Goal: Task Accomplishment & Management: Manage account settings

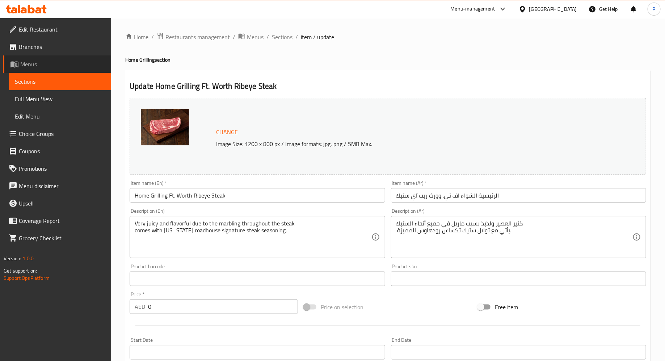
click at [57, 67] on span "Menus" at bounding box center [62, 64] width 85 height 9
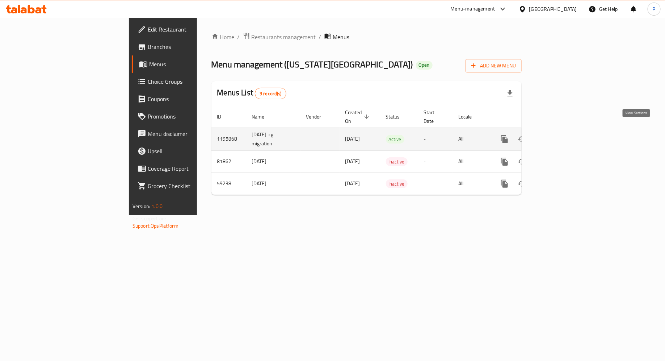
click at [560, 136] on icon "enhanced table" at bounding box center [557, 139] width 7 height 7
click at [561, 134] on icon "enhanced table" at bounding box center [557, 138] width 9 height 9
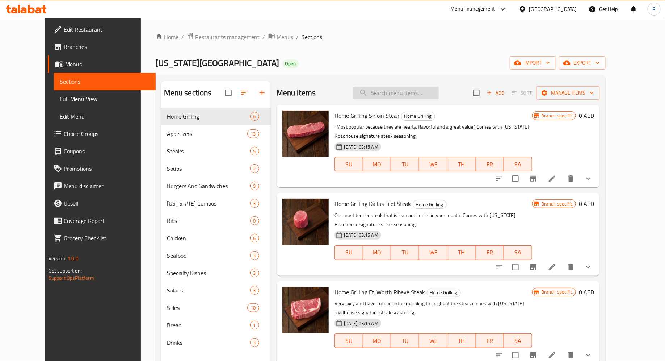
click at [402, 96] on input "search" at bounding box center [396, 93] width 85 height 13
paste input "Forth Worth Ribeye"
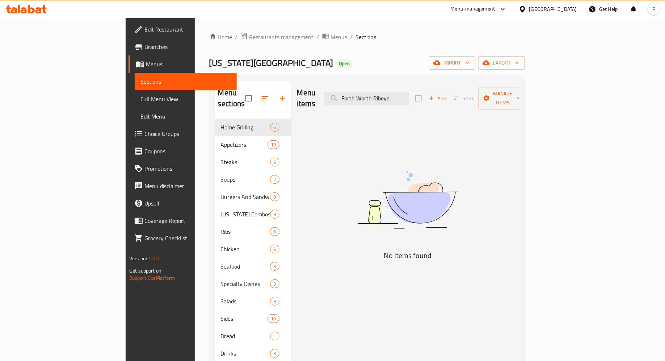
drag, startPoint x: 419, startPoint y: 94, endPoint x: 351, endPoint y: 93, distance: 68.5
click at [351, 94] on div "Menu items Forth Worth Ribeye Add Sort Manage items" at bounding box center [408, 98] width 222 height 34
type input "Ribeye"
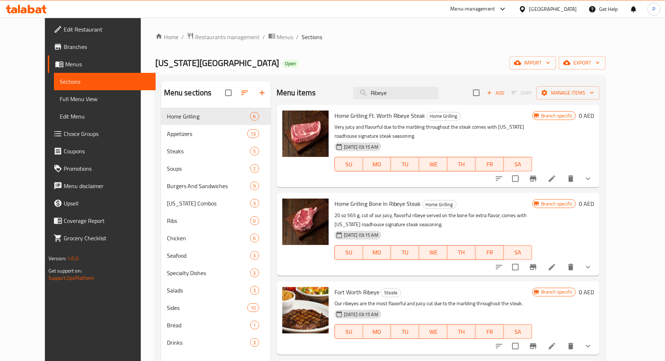
scroll to position [101, 0]
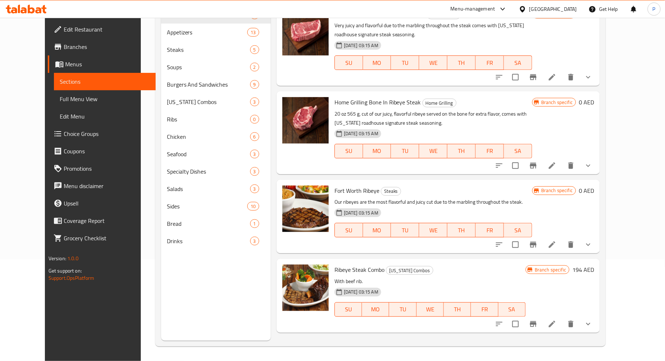
click at [482, 199] on p "Our ribeyes are the most flavorful and juicy cut due to the marbling throughout…" at bounding box center [434, 201] width 198 height 9
click at [290, 214] on img at bounding box center [306, 208] width 46 height 46
click at [563, 249] on li at bounding box center [552, 244] width 20 height 13
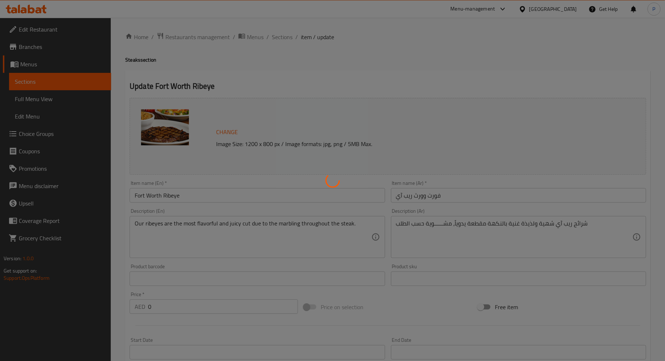
type input "إختيارك من:"
type input "1"
type input "حضر الستيك على طريقتك المفضلة:"
type input "1"
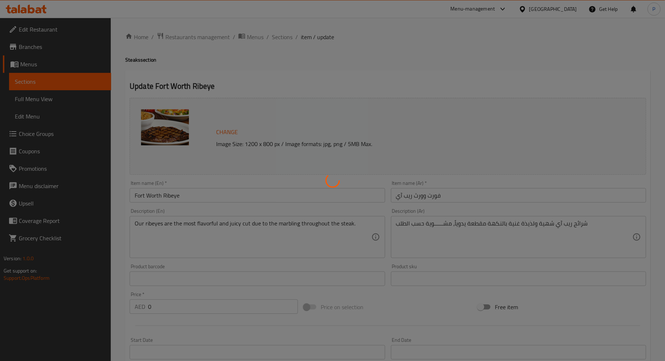
type input "1"
type input "إختيارك من الأطباق الجانبية:"
type input "2"
type input "أضف إلى [GEOGRAPHIC_DATA]:"
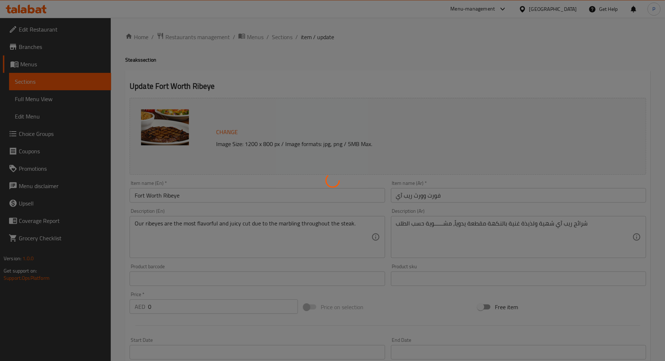
type input "0"
type input "الإضافات:"
type input "0"
type input "5"
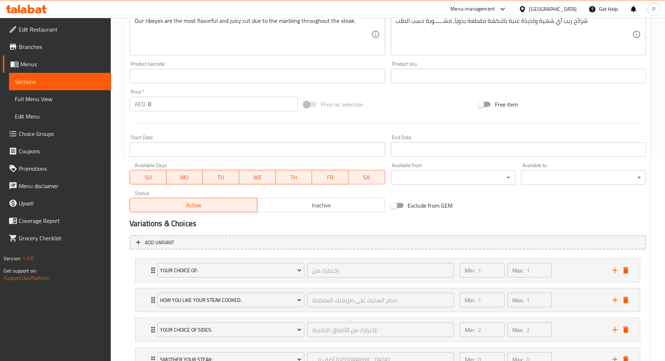
scroll to position [291, 0]
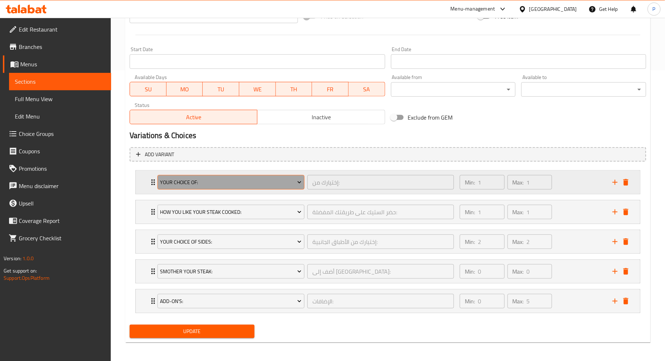
click at [284, 182] on span "Your Choice Of:" at bounding box center [231, 182] width 142 height 9
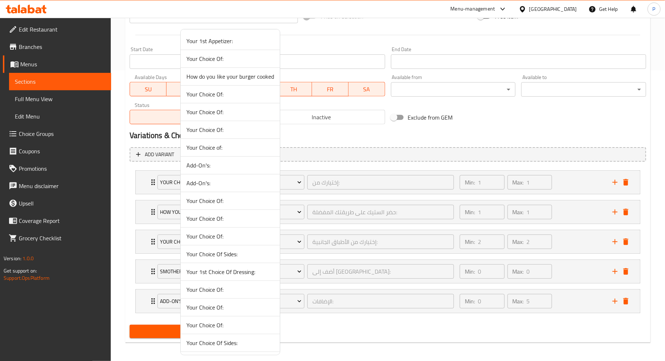
click at [315, 168] on div at bounding box center [332, 180] width 665 height 361
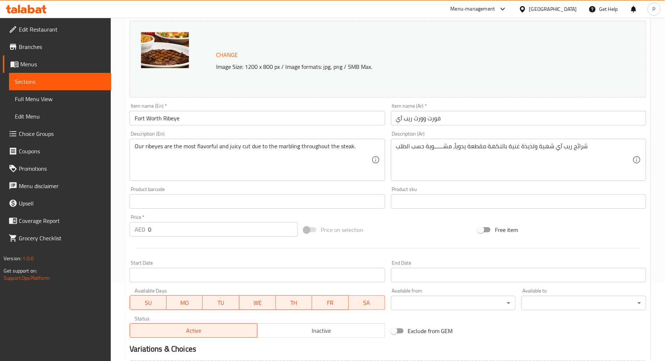
scroll to position [0, 0]
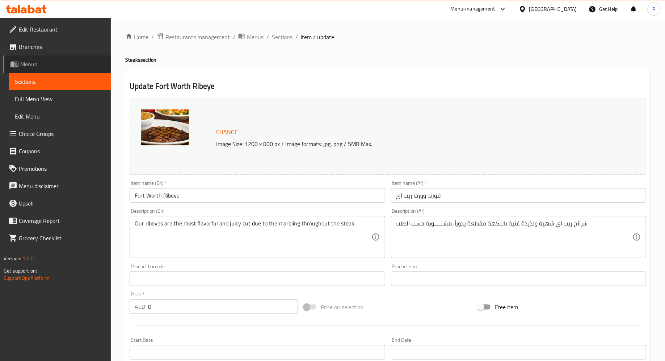
click at [40, 63] on span "Menus" at bounding box center [62, 64] width 85 height 9
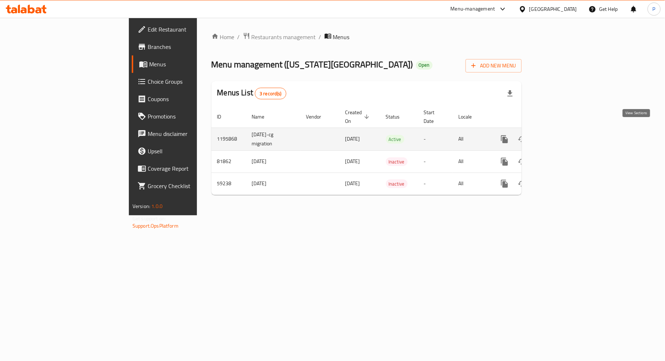
click at [561, 135] on icon "enhanced table" at bounding box center [557, 139] width 9 height 9
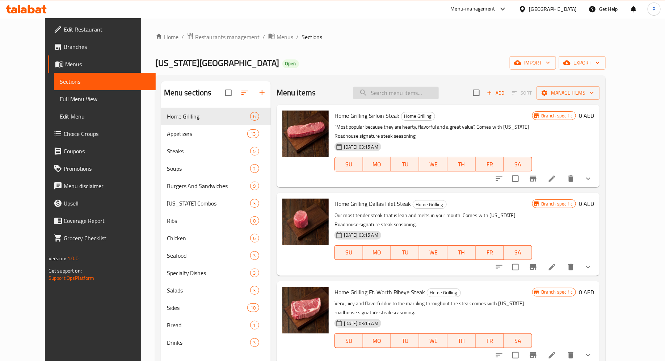
click at [403, 97] on input "search" at bounding box center [396, 93] width 85 height 13
paste input "Forth Worth Ribeye"
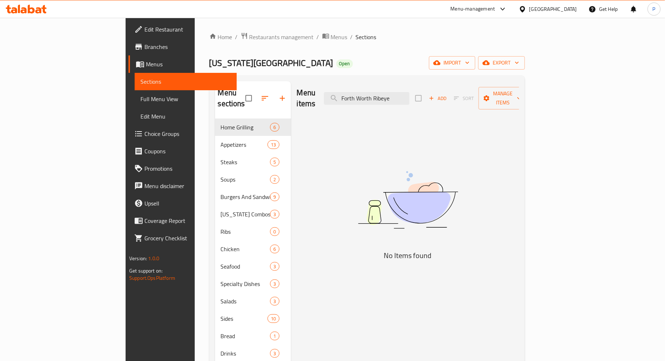
drag, startPoint x: 421, startPoint y: 95, endPoint x: 354, endPoint y: 95, distance: 67.0
click at [354, 95] on div "Menu items Forth Worth Ribeye Add Sort Manage items" at bounding box center [408, 98] width 222 height 34
type input "ribeye"
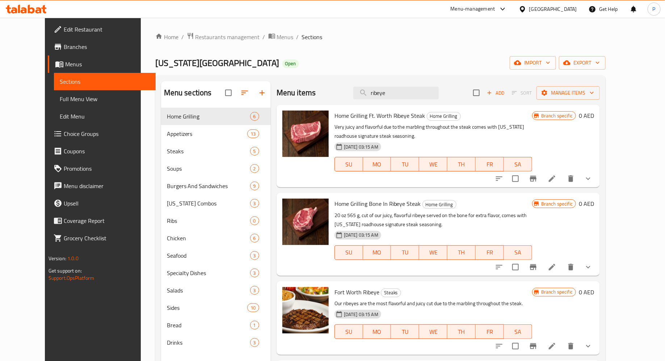
scroll to position [101, 0]
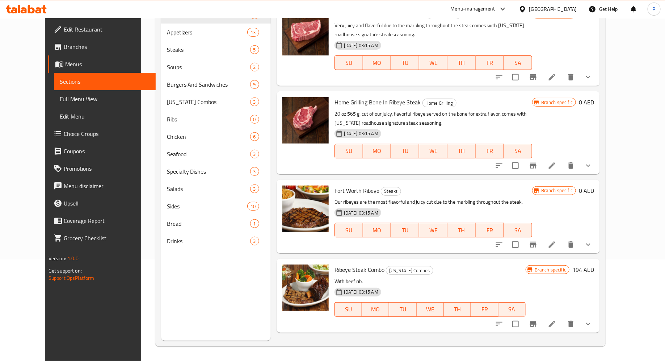
click at [594, 192] on h6 "0 AED" at bounding box center [586, 190] width 15 height 10
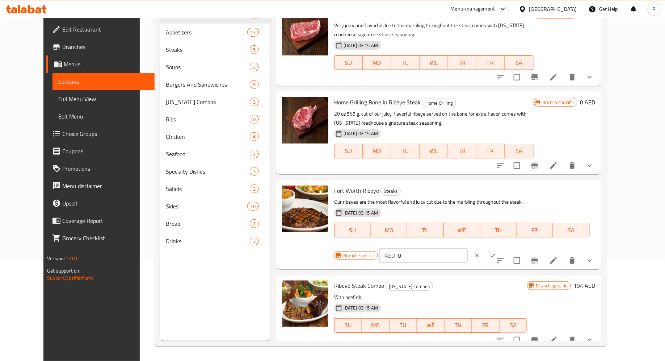
click at [451, 206] on p "Our ribeyes are the most flavorful and juicy cut due to the marbling throughout…" at bounding box center [462, 201] width 256 height 9
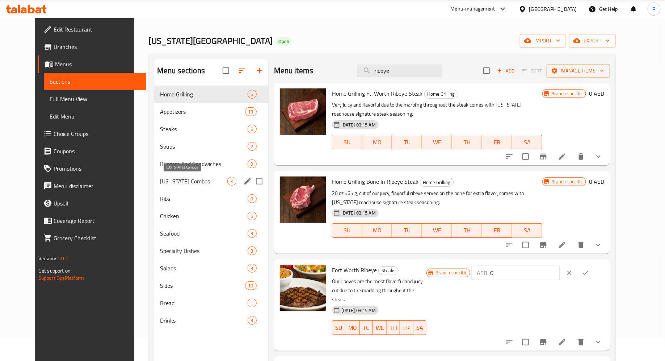
scroll to position [37, 0]
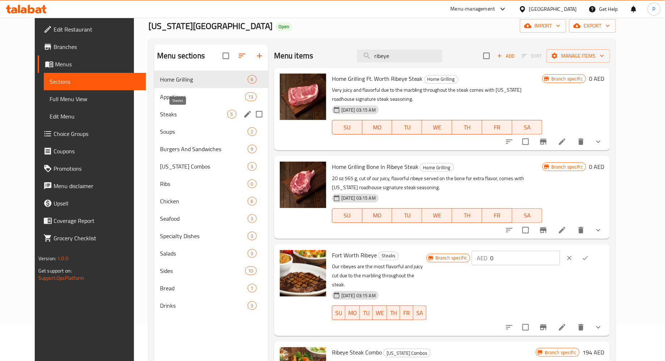
click at [178, 115] on span "Steaks" at bounding box center [193, 114] width 67 height 9
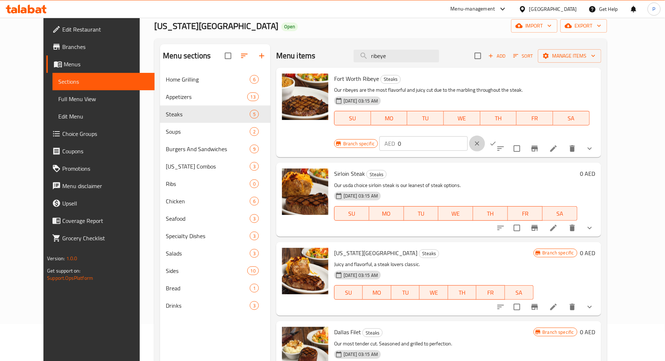
click at [485, 135] on button "clear" at bounding box center [477, 143] width 16 height 16
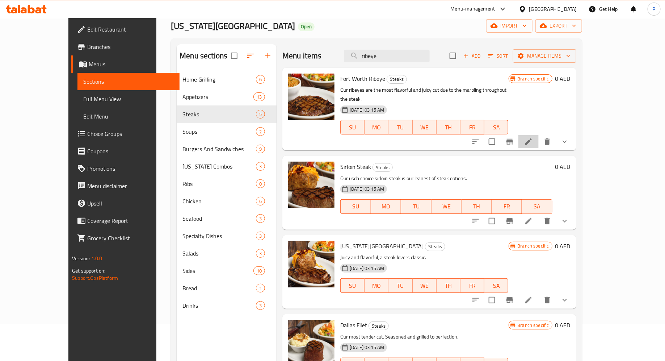
click at [539, 135] on li at bounding box center [529, 141] width 20 height 13
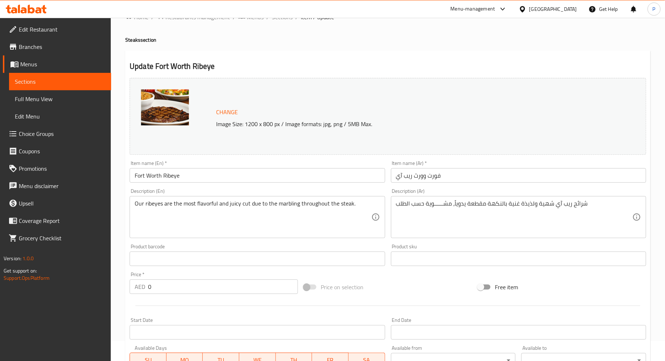
scroll to position [22, 0]
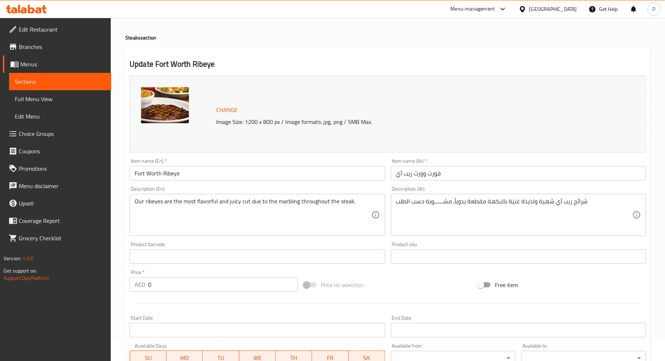
click at [76, 67] on span "Menus" at bounding box center [62, 64] width 85 height 9
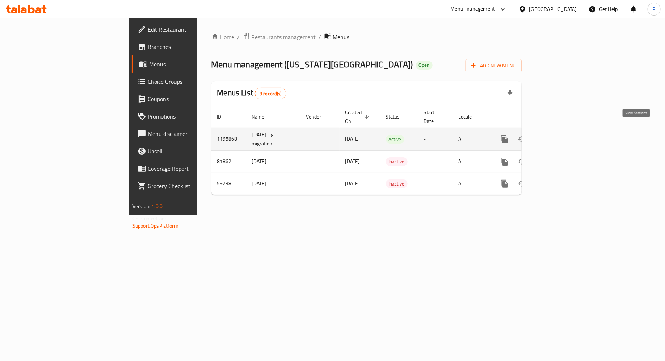
click at [561, 135] on icon "enhanced table" at bounding box center [557, 139] width 9 height 9
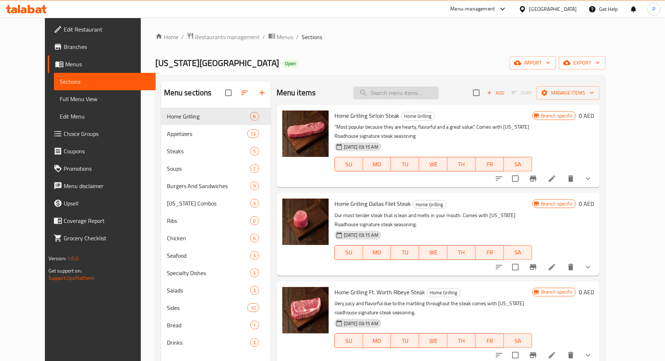
click at [401, 98] on input "search" at bounding box center [396, 93] width 85 height 13
paste input "Forth Worth Ribeye"
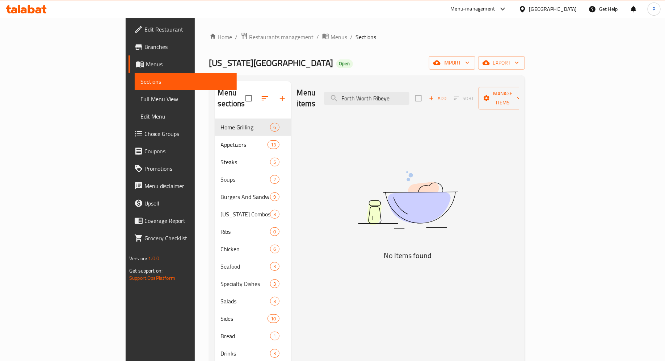
drag, startPoint x: 417, startPoint y: 94, endPoint x: 365, endPoint y: 96, distance: 52.6
click at [365, 96] on div "Menu items Forth Worth Ribeye Add Sort Manage items" at bounding box center [408, 98] width 222 height 34
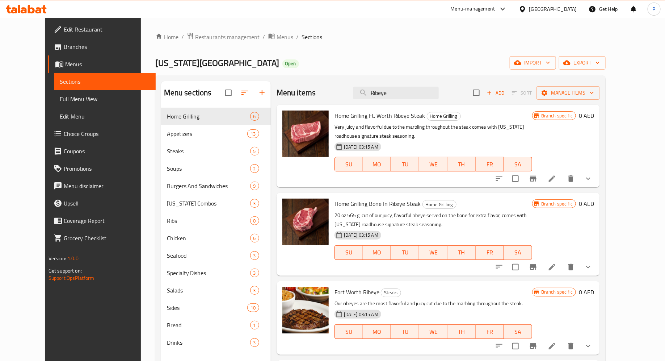
type input "Ribeye"
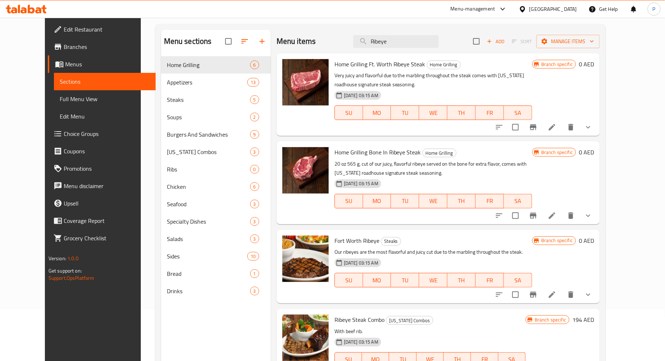
scroll to position [101, 0]
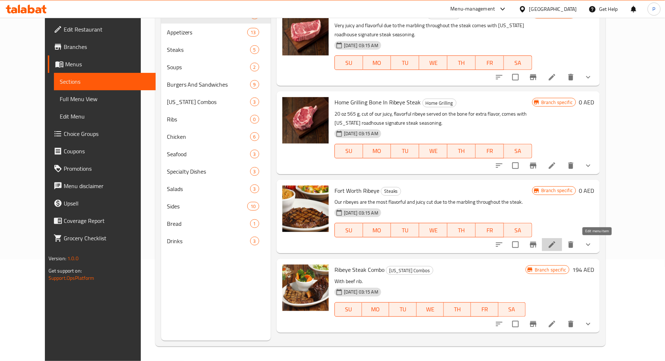
click at [557, 247] on icon at bounding box center [552, 244] width 9 height 9
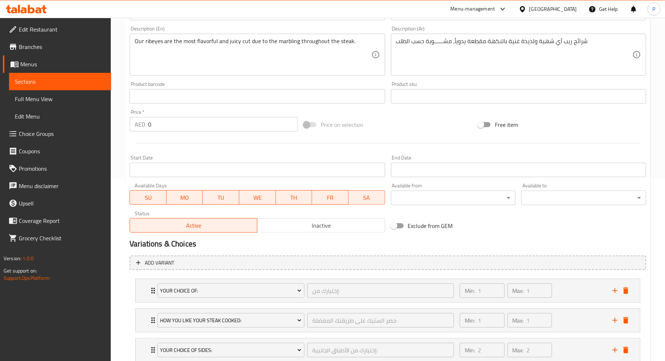
scroll to position [291, 0]
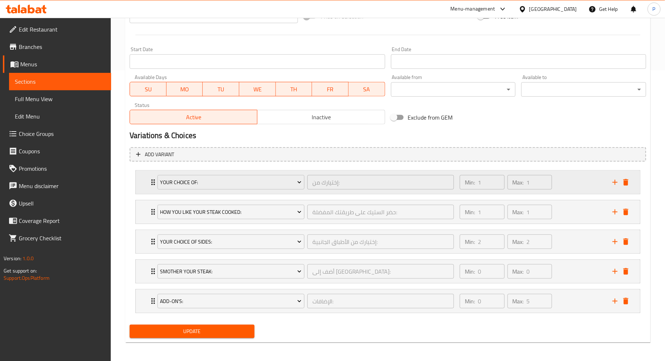
click at [151, 183] on icon "Expand" at bounding box center [153, 182] width 9 height 9
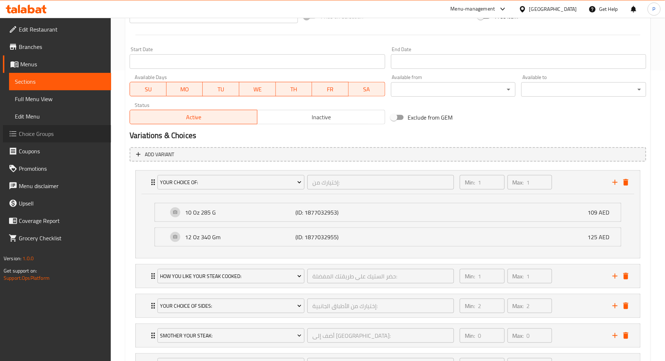
click at [48, 130] on span "Choice Groups" at bounding box center [62, 133] width 87 height 9
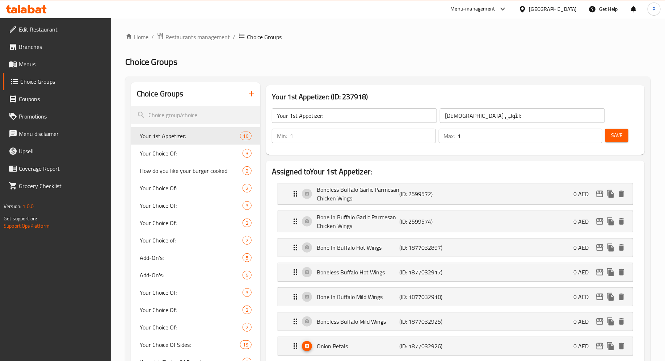
click at [197, 95] on div "Choice Groups" at bounding box center [195, 94] width 129 height 24
click at [188, 116] on input "search" at bounding box center [195, 115] width 129 height 18
paste input "Forth Worth Ribeye"
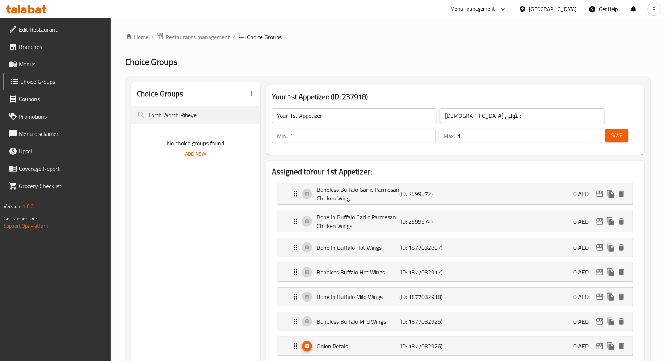
drag, startPoint x: 180, startPoint y: 117, endPoint x: 119, endPoint y: 118, distance: 60.9
type input "Ribeye"
drag, startPoint x: 188, startPoint y: 120, endPoint x: 138, endPoint y: 120, distance: 50.0
click at [138, 120] on input "Ribeye" at bounding box center [195, 115] width 129 height 18
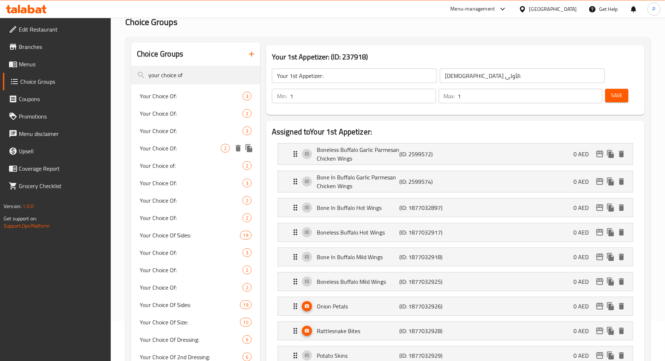
scroll to position [46, 0]
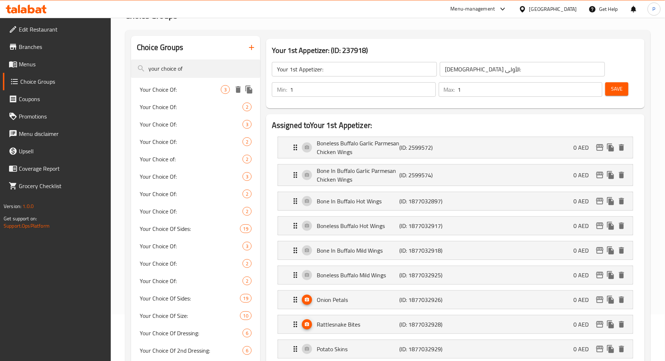
type input "your choice of"
click at [187, 90] on span "Your Choice Of:" at bounding box center [180, 89] width 81 height 9
type input "Your Choice Of:"
type input "إختيارك من:"
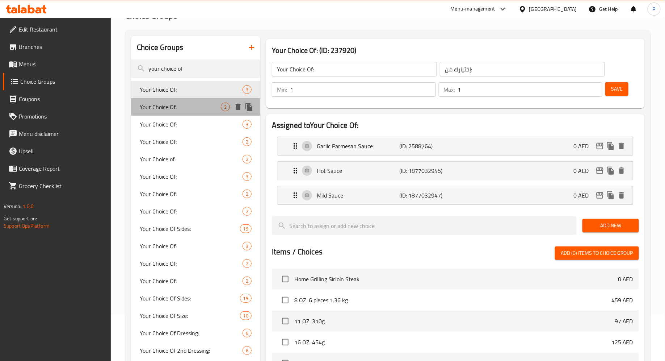
click at [191, 107] on span "Your Choice Of:" at bounding box center [180, 107] width 81 height 9
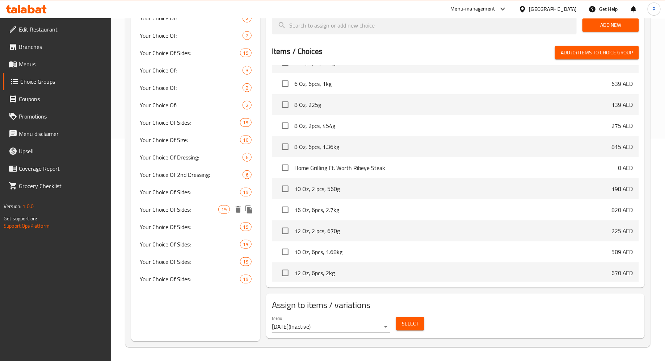
scroll to position [0, 0]
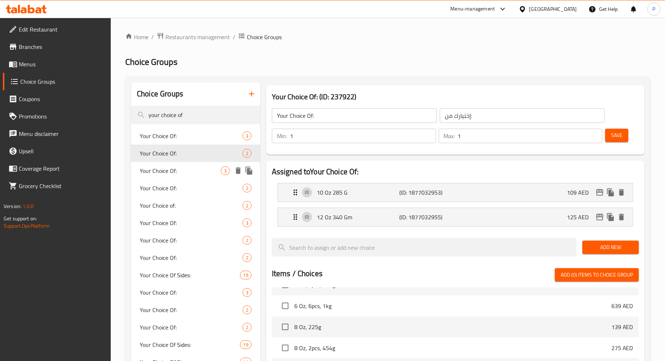
click at [185, 171] on span "Your Choice Of:" at bounding box center [180, 170] width 81 height 9
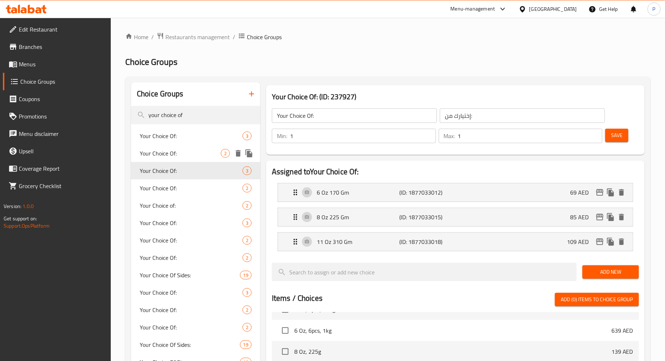
click at [201, 155] on span "Your Choice Of:" at bounding box center [180, 153] width 81 height 9
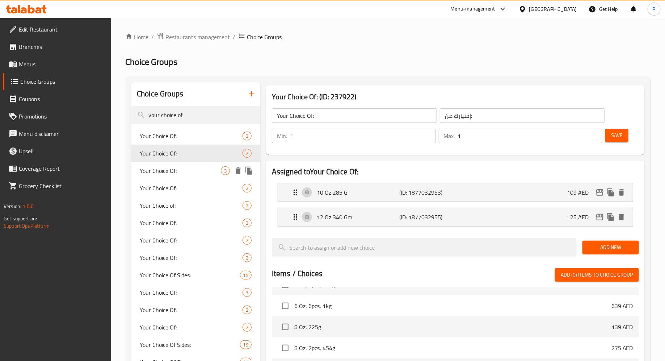
click at [200, 172] on span "Your Choice Of:" at bounding box center [180, 170] width 81 height 9
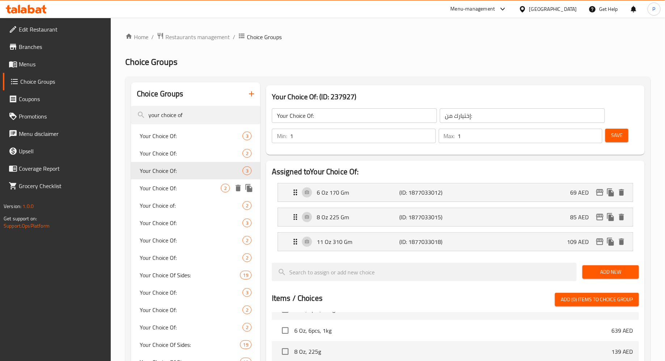
click at [200, 184] on span "Your Choice Of:" at bounding box center [180, 188] width 81 height 9
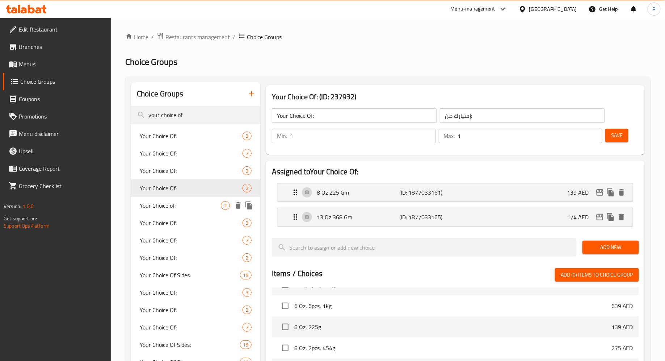
click at [176, 208] on span "Your Choice of:" at bounding box center [180, 205] width 81 height 9
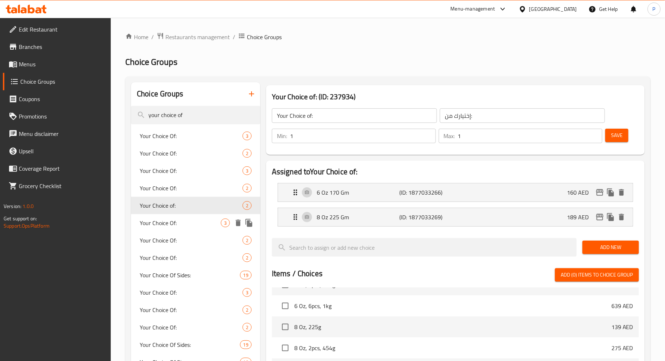
click at [184, 218] on span "Your Choice Of:" at bounding box center [180, 222] width 81 height 9
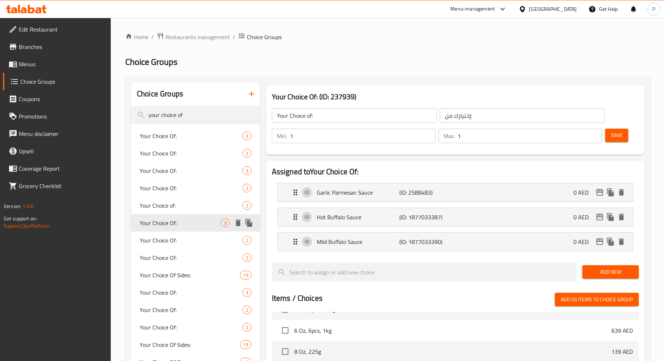
type input "Your Choice Of:"
click at [179, 234] on div "Your Choice Of: 2" at bounding box center [195, 239] width 129 height 17
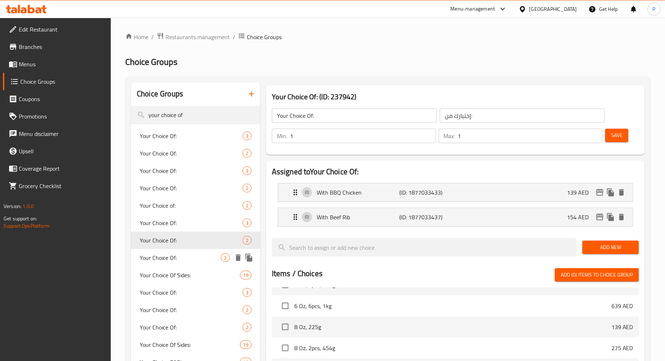
drag, startPoint x: 165, startPoint y: 254, endPoint x: 165, endPoint y: 267, distance: 12.3
click at [165, 267] on div "Your Choice Of: 3 Your Choice Of: 2 Your Choice Of: 3 Your Choice Of: 2 Your Ch…" at bounding box center [195, 318] width 129 height 383
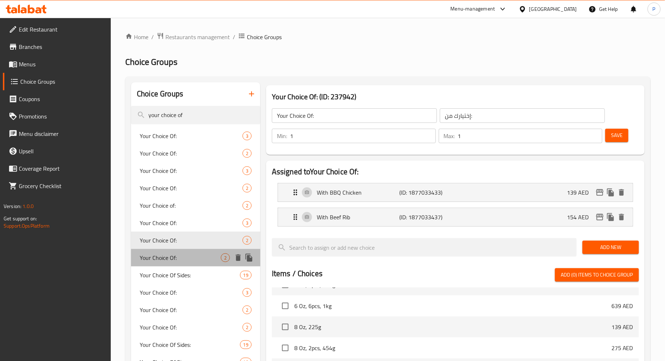
click at [167, 258] on span "Your Choice Of:" at bounding box center [180, 257] width 81 height 9
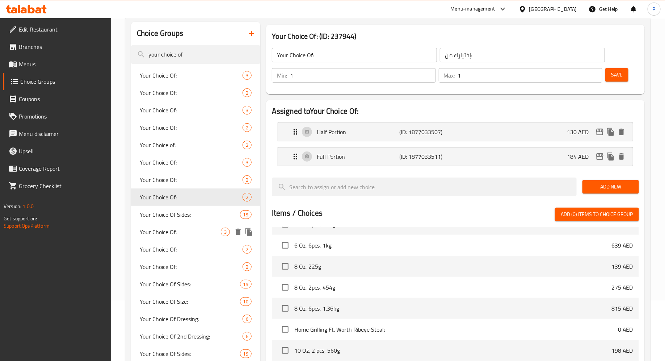
scroll to position [64, 0]
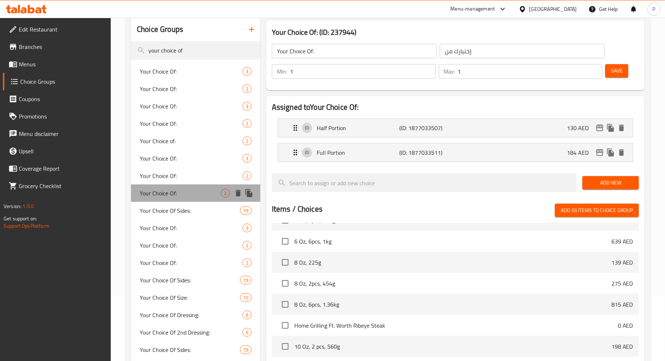
click at [188, 196] on span "Your Choice Of:" at bounding box center [180, 193] width 81 height 9
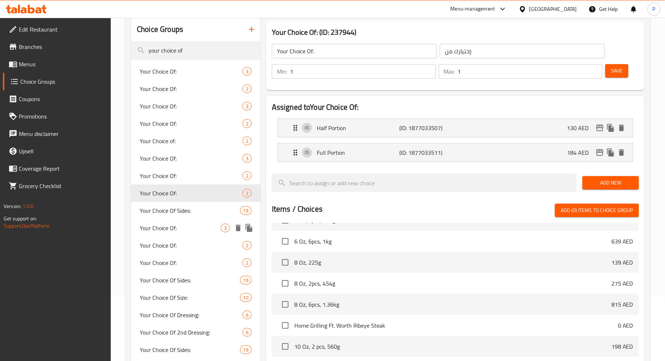
scroll to position [87, 0]
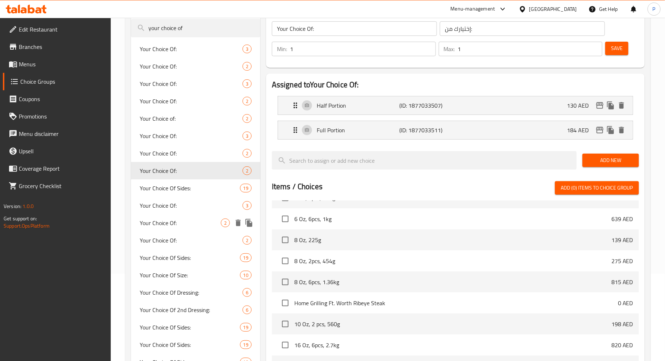
click at [204, 223] on span "Your Choice Of:" at bounding box center [180, 222] width 81 height 9
type input "إختيارك من :"
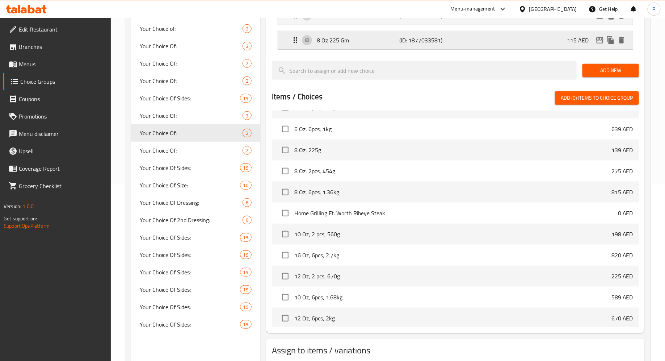
scroll to position [222, 0]
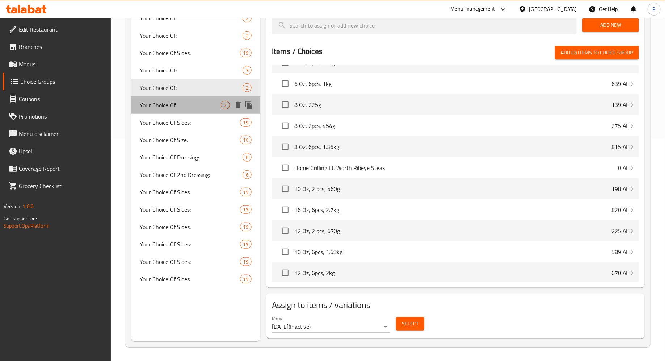
click at [221, 107] on span "Your Choice Of:" at bounding box center [180, 105] width 81 height 9
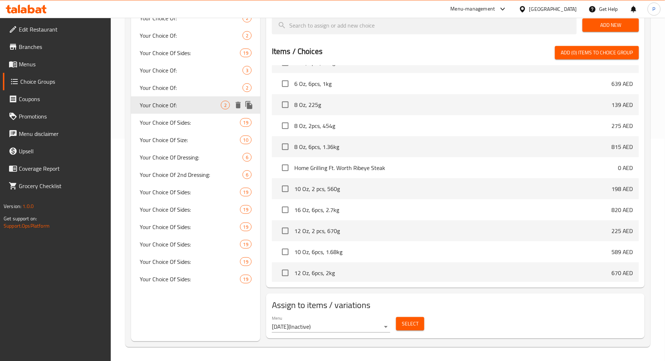
click at [201, 107] on span "Your Choice Of:" at bounding box center [180, 105] width 81 height 9
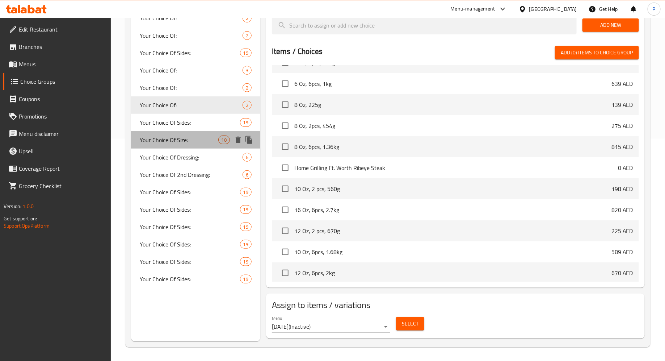
click at [201, 131] on div "Your Choice Of Size: 10" at bounding box center [195, 139] width 129 height 17
type input "Your Choice Of Size:"
type input "إختيارك من الحجم:"
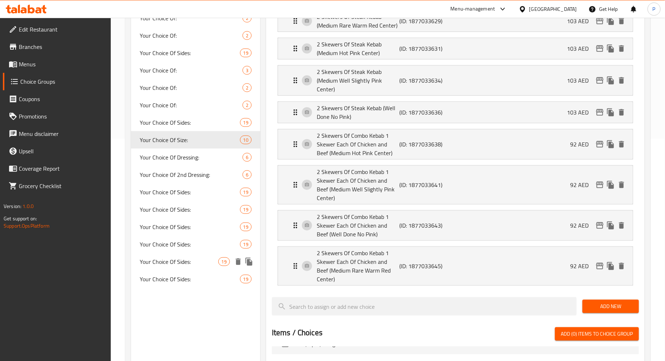
scroll to position [174, 0]
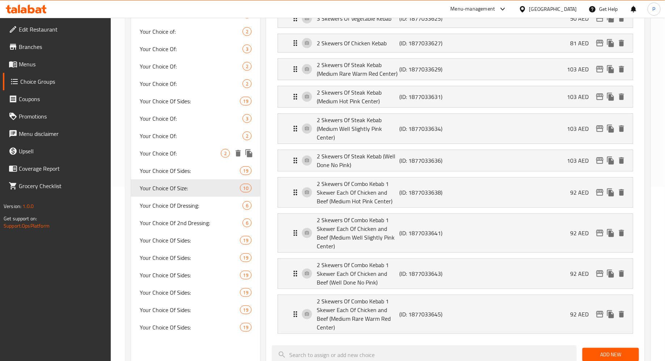
click at [202, 151] on span "Your Choice Of:" at bounding box center [180, 153] width 81 height 9
type input "Your Choice Of:"
type input "إختيارك من :"
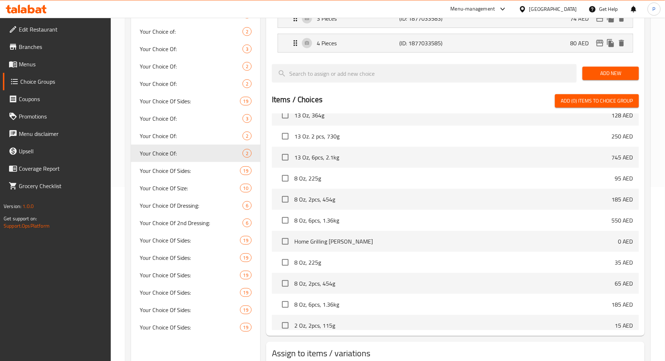
scroll to position [0, 0]
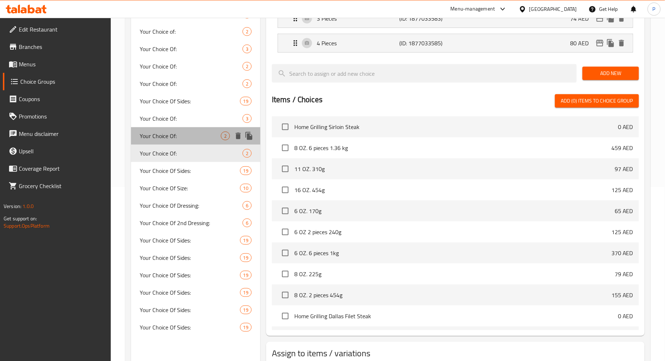
click at [181, 133] on span "Your Choice Of:" at bounding box center [180, 135] width 81 height 9
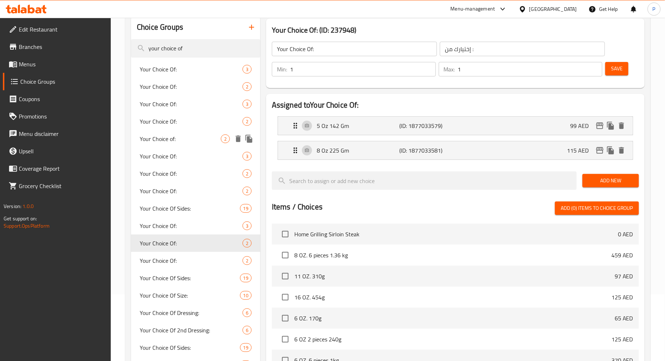
scroll to position [72, 0]
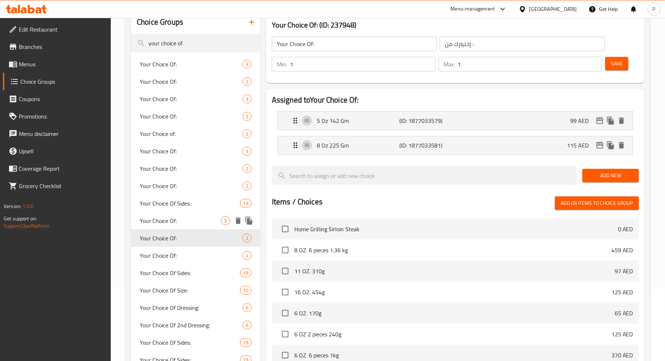
click at [193, 221] on span "Your Choice Of:" at bounding box center [180, 220] width 81 height 9
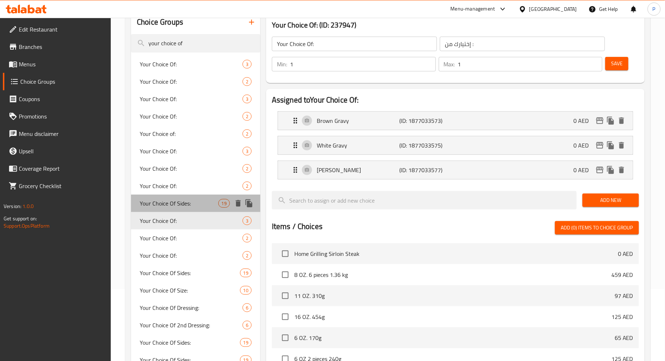
click at [179, 202] on span "Your Choice Of Sides:" at bounding box center [179, 203] width 78 height 9
type input "Your Choice Of Sides:"
type input "إختيارك من الأطباق الجانبية:"
type input "2"
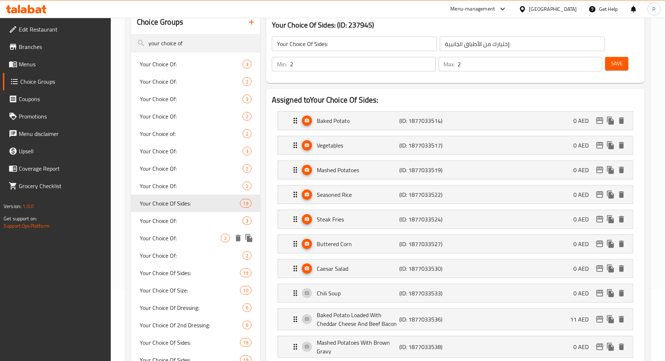
click at [196, 232] on div "Your Choice Of: 2" at bounding box center [195, 237] width 129 height 17
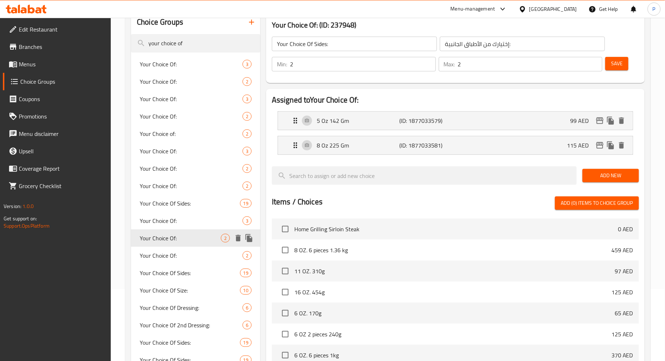
type input "Your Choice Of:"
type input "إختيارك من :"
type input "1"
click at [206, 183] on span "Your Choice Of:" at bounding box center [180, 185] width 81 height 9
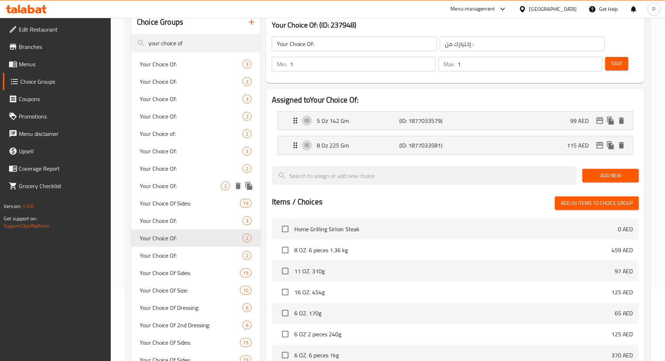
type input "إختيارك من:"
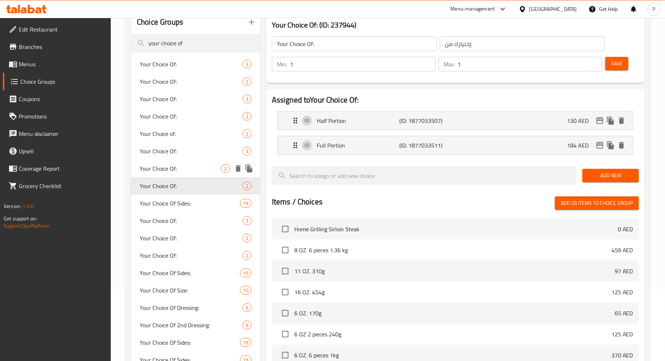
click at [217, 167] on span "Your Choice Of:" at bounding box center [180, 168] width 81 height 9
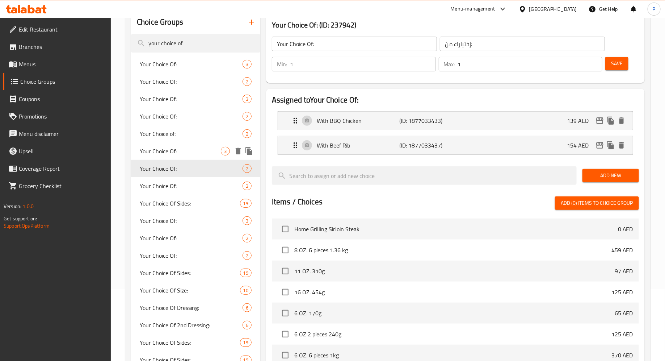
click at [205, 152] on span "Your Choice Of:" at bounding box center [180, 151] width 81 height 9
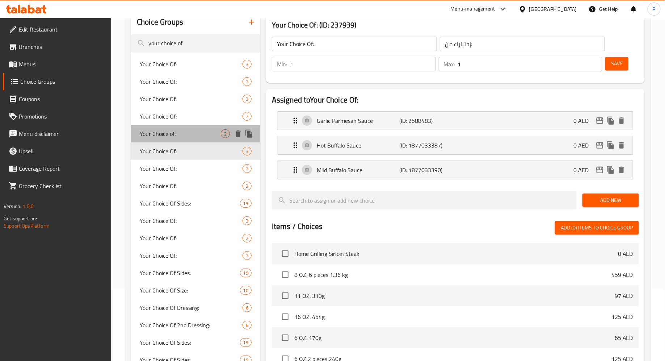
click at [201, 139] on div "Your Choice of: 2" at bounding box center [195, 133] width 129 height 17
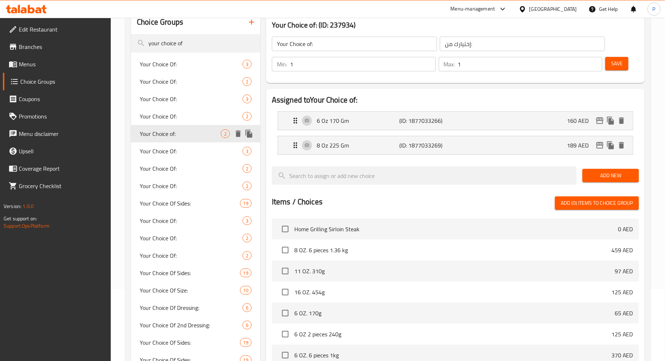
click at [201, 133] on span "Your Choice of:" at bounding box center [180, 133] width 81 height 9
click at [205, 120] on span "Your Choice Of:" at bounding box center [180, 116] width 81 height 9
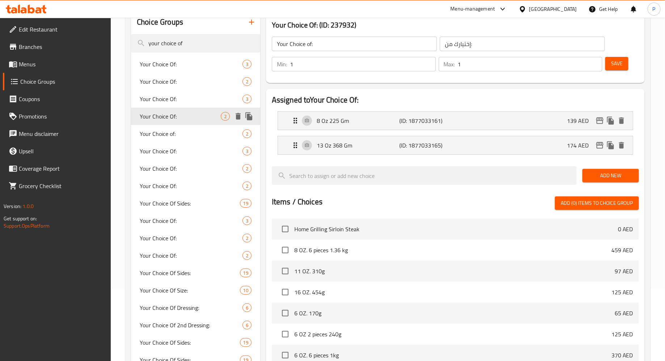
type input "Your Choice Of:"
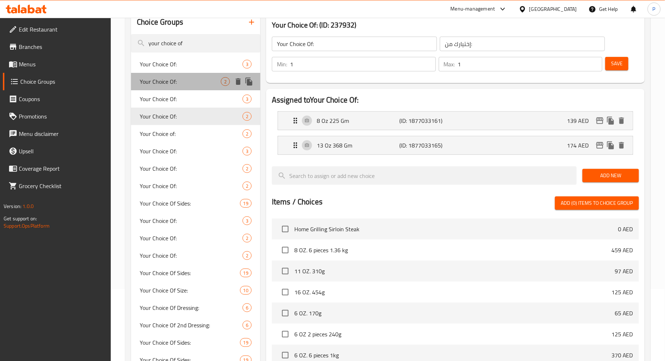
click at [203, 84] on span "Your Choice Of:" at bounding box center [180, 81] width 81 height 9
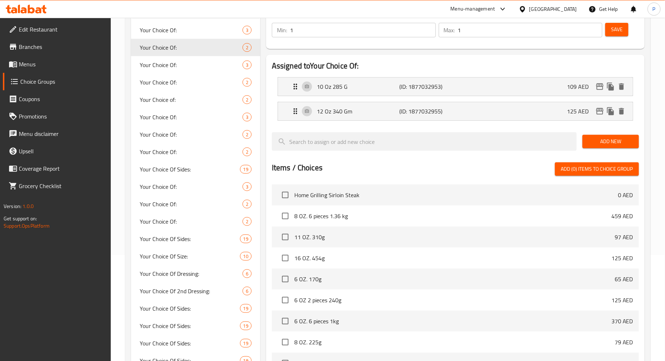
scroll to position [101, 0]
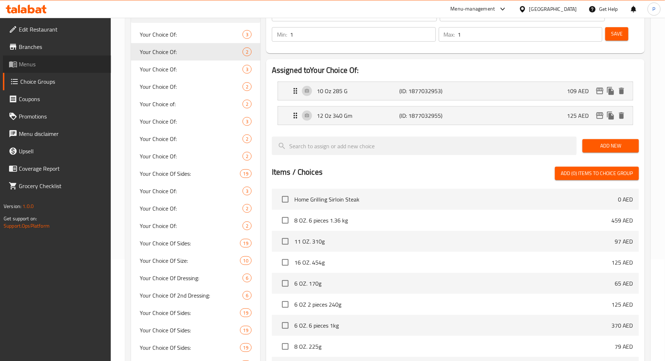
click at [72, 61] on span "Menus" at bounding box center [62, 64] width 87 height 9
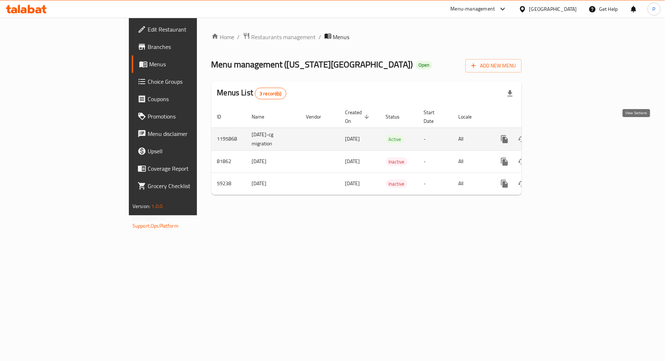
click at [561, 135] on icon "enhanced table" at bounding box center [557, 139] width 9 height 9
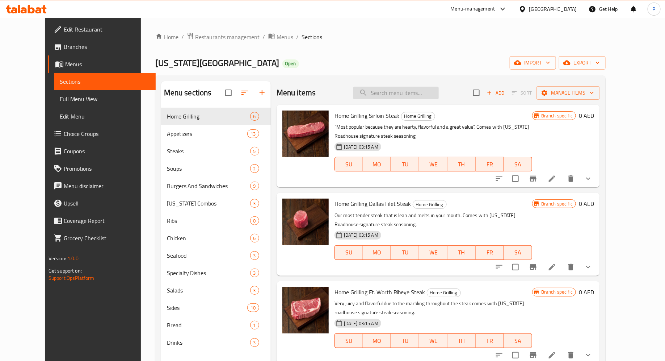
click at [410, 95] on input "search" at bounding box center [396, 93] width 85 height 13
paste input "Forth Worth Ribeye"
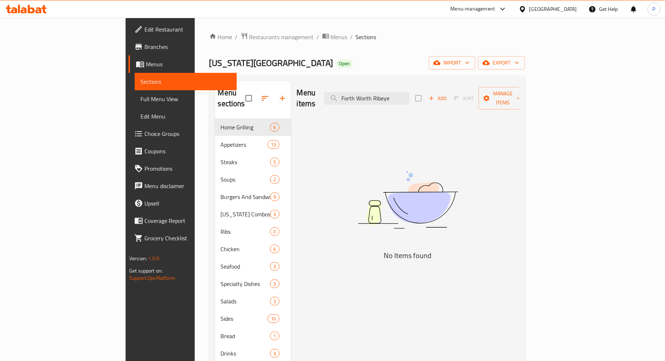
drag, startPoint x: 418, startPoint y: 90, endPoint x: 360, endPoint y: 91, distance: 58.0
click at [361, 90] on div "Menu items Forth Worth Ribeye Add Sort Manage items" at bounding box center [408, 98] width 222 height 34
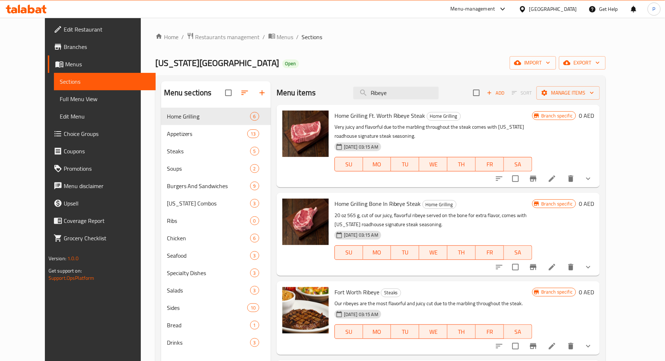
scroll to position [101, 0]
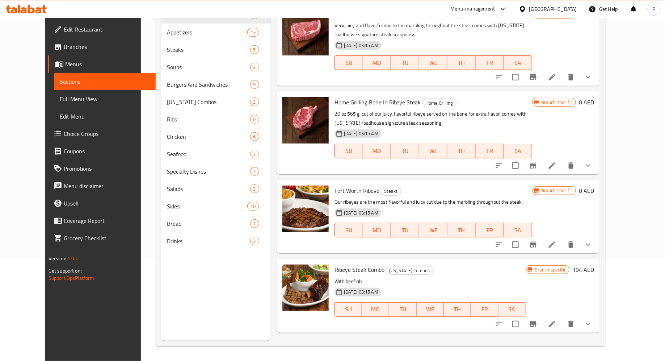
type input "Ribeye"
click at [557, 244] on icon at bounding box center [552, 244] width 9 height 9
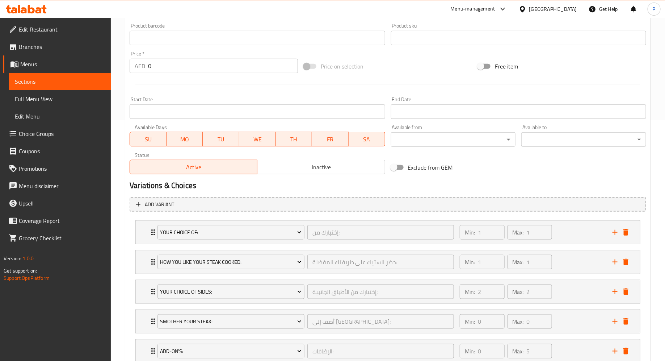
scroll to position [291, 0]
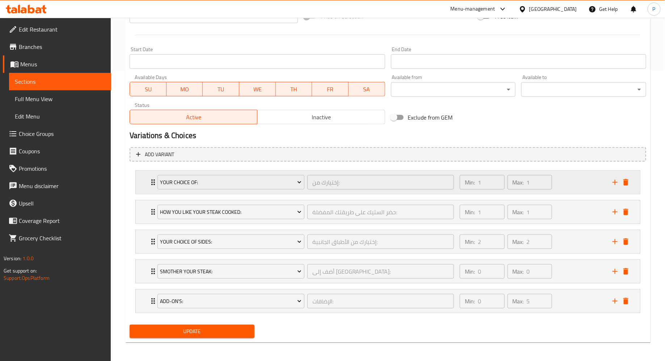
click at [154, 183] on div "Your Choice Of: إختيارك من: ​" at bounding box center [305, 182] width 305 height 23
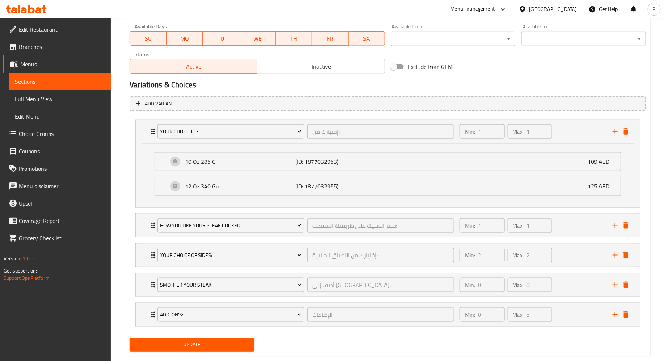
scroll to position [354, 0]
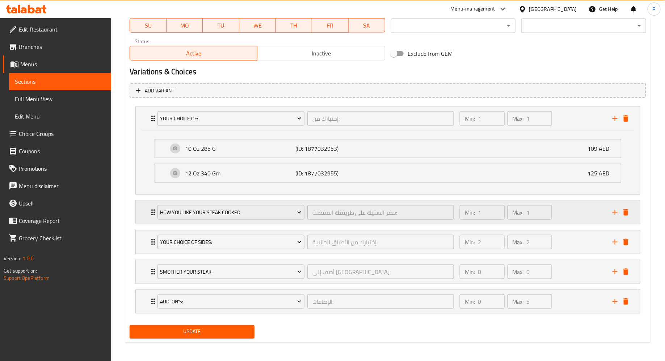
click at [151, 212] on icon "Expand" at bounding box center [153, 212] width 9 height 9
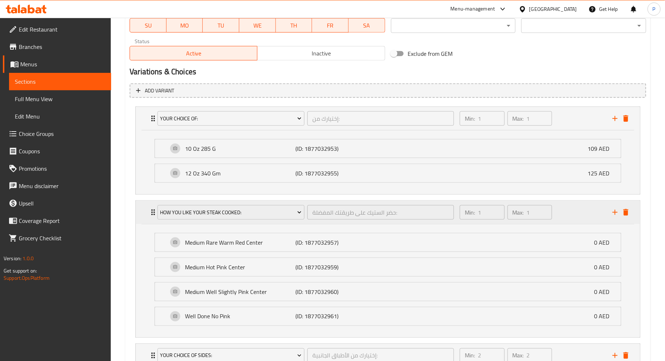
click at [151, 212] on icon "Expand" at bounding box center [153, 212] width 9 height 9
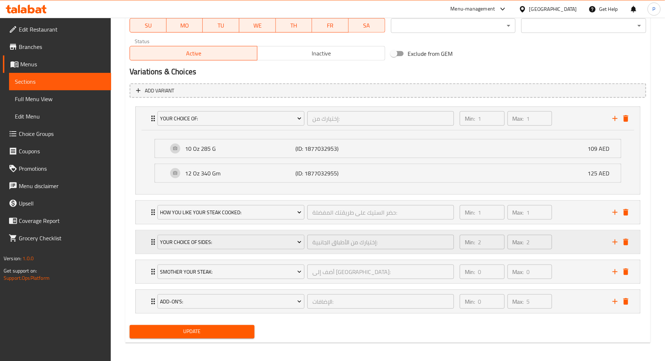
click at [151, 243] on icon "Expand" at bounding box center [153, 242] width 9 height 9
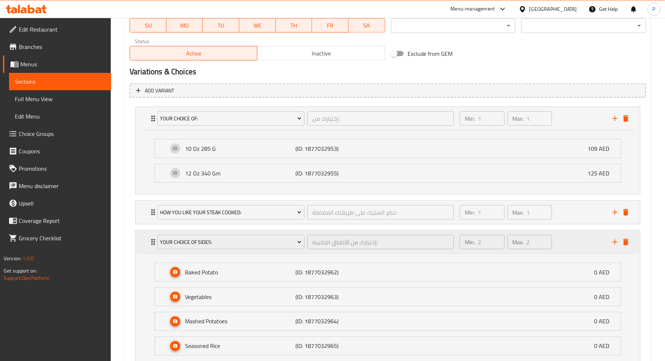
click at [151, 243] on icon "Expand" at bounding box center [153, 242] width 9 height 9
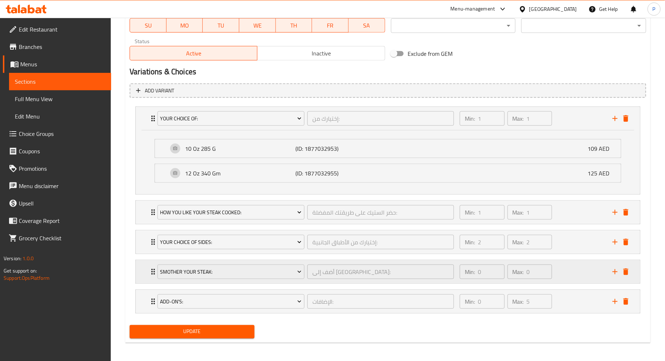
click at [155, 275] on div "Smother Your Steak: أضف إلى الستيك: ​" at bounding box center [305, 271] width 305 height 23
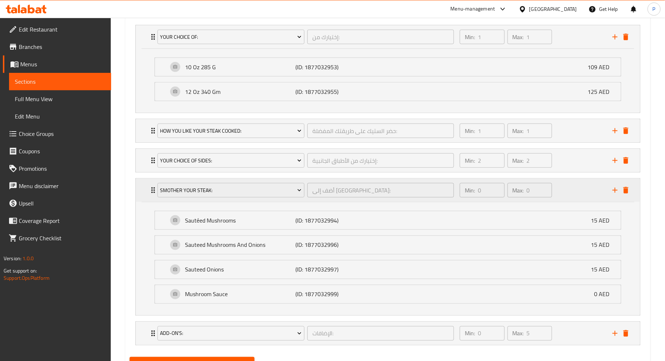
scroll to position [467, 0]
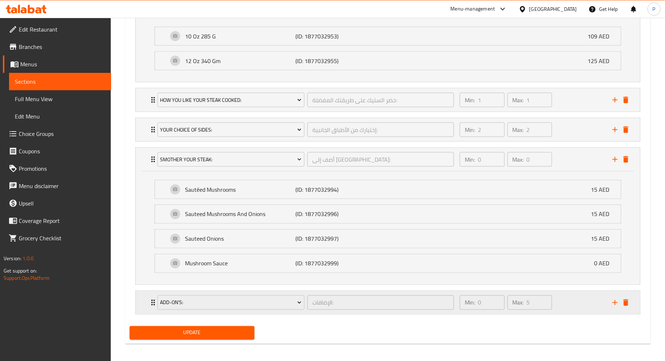
click at [150, 302] on icon "Expand" at bounding box center [153, 302] width 9 height 9
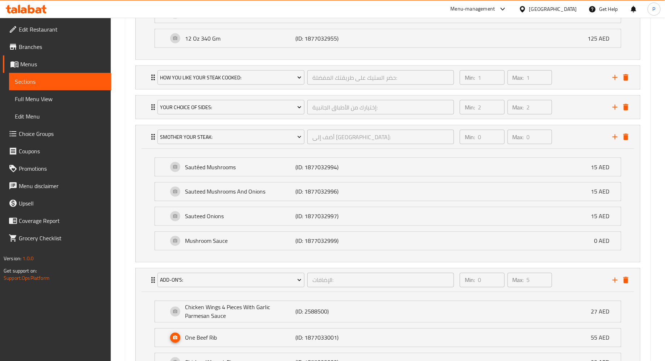
scroll to position [483, 0]
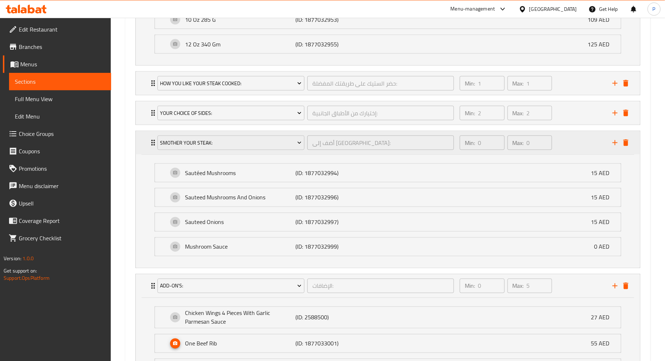
click at [154, 143] on div "Smother Your Steak: أضف إلى الستيك: ​" at bounding box center [305, 142] width 305 height 23
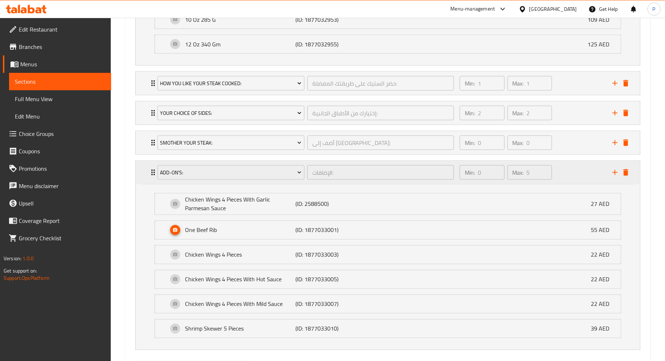
click at [152, 174] on icon "Expand" at bounding box center [153, 172] width 9 height 9
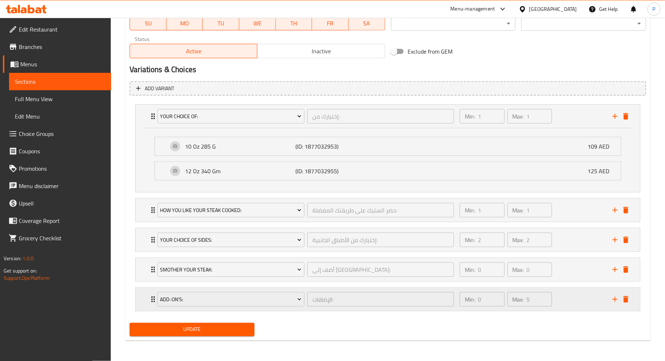
scroll to position [354, 0]
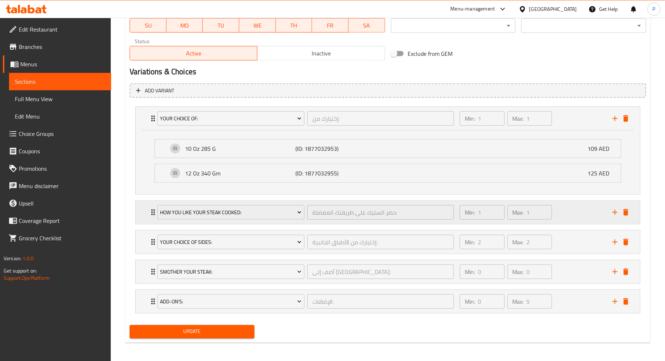
click at [155, 212] on div "How You Like Your Steak Cooked: حضر الستيك على طريقتك المفضلة: ​" at bounding box center [305, 212] width 305 height 23
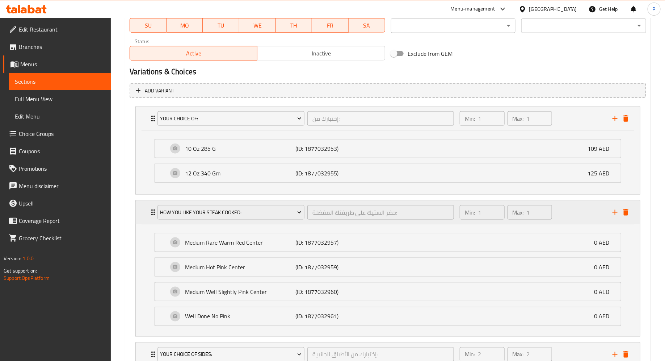
scroll to position [467, 0]
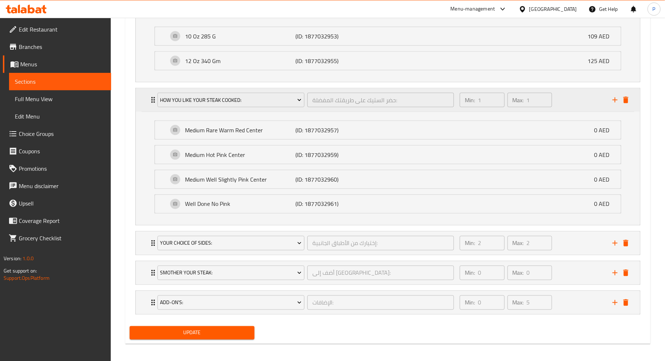
click at [153, 98] on div "How You Like Your Steak Cooked: حضر الستيك على طريقتك المفضلة: ​" at bounding box center [305, 99] width 305 height 23
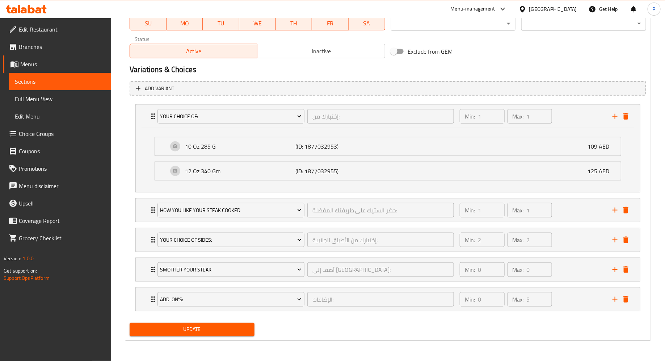
scroll to position [354, 0]
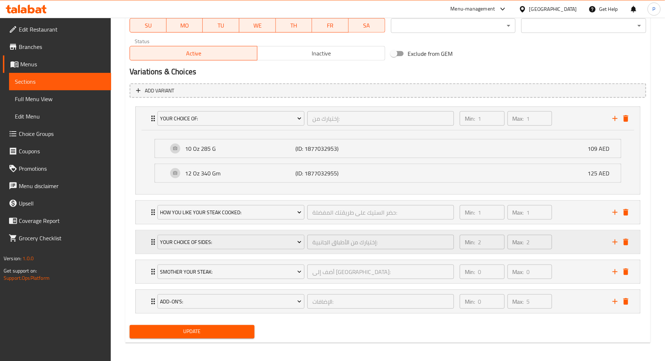
click at [152, 247] on div "Your Choice Of Sides: إختيارك من الأطباق الجانبية: ​ Min: 2 ​ Max: 2 ​" at bounding box center [390, 241] width 483 height 23
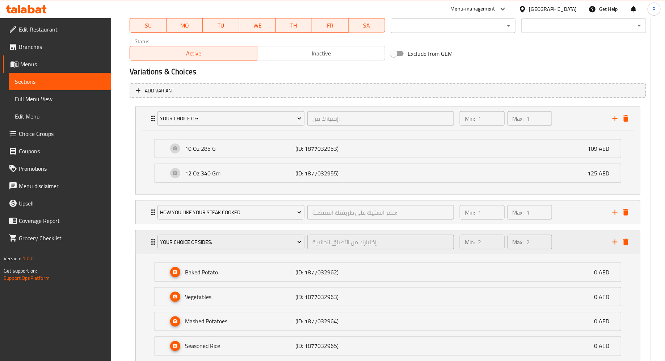
scroll to position [483, 0]
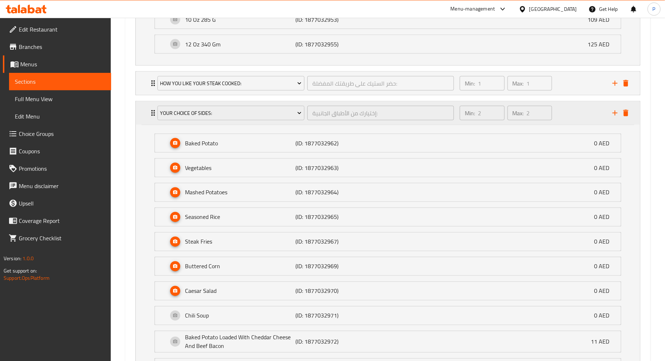
click at [153, 111] on icon "Expand" at bounding box center [153, 113] width 9 height 9
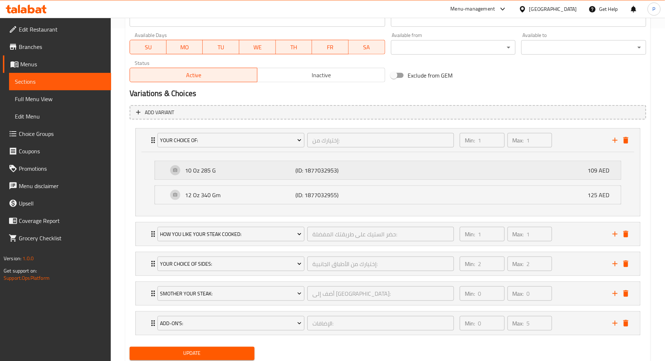
scroll to position [322, 0]
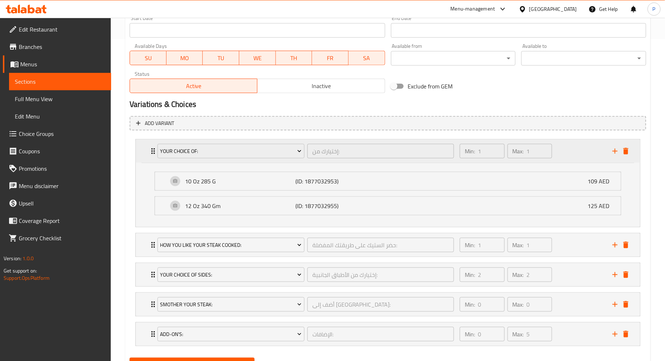
click at [154, 154] on div "Your Choice Of: إختيارك من: ​" at bounding box center [305, 150] width 305 height 23
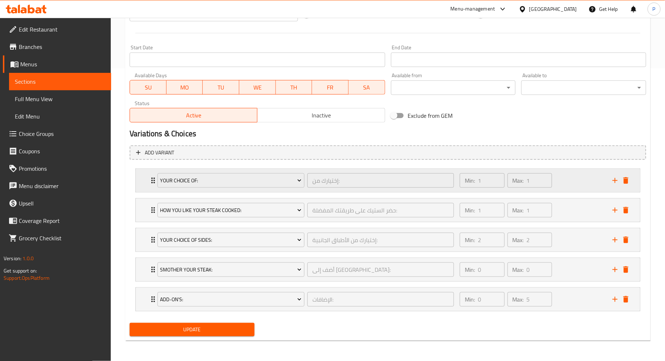
scroll to position [291, 0]
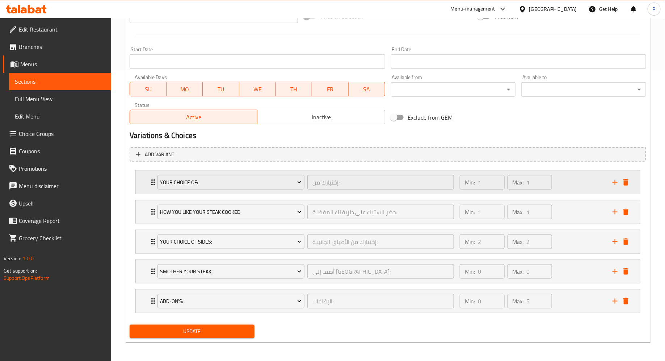
click at [152, 184] on icon "Expand" at bounding box center [153, 182] width 4 height 6
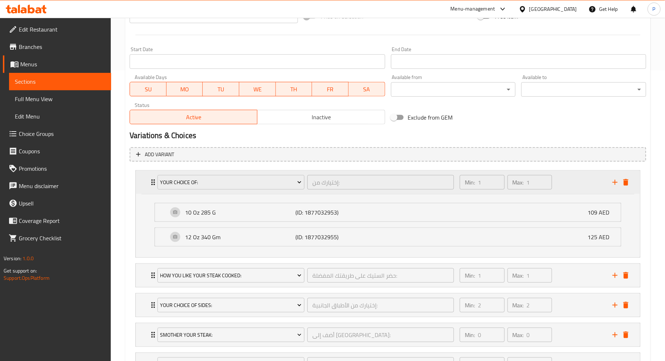
scroll to position [322, 0]
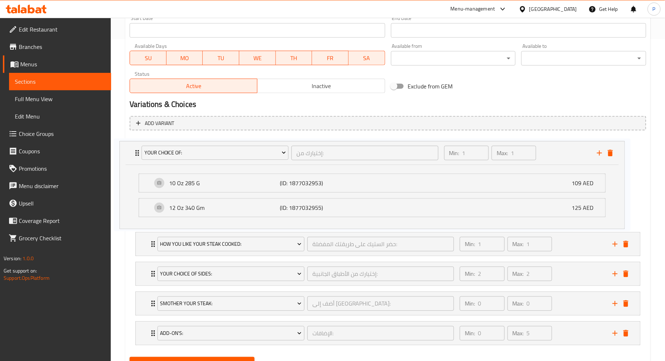
drag, startPoint x: 339, startPoint y: 182, endPoint x: 322, endPoint y: 184, distance: 17.9
click at [322, 184] on div "Your Choice Of: إختيارك من: ​ Min: 1 ​ Max: 1 ​ 10 Oz 285 G (ID: 1877032953) 10…" at bounding box center [388, 242] width 517 height 212
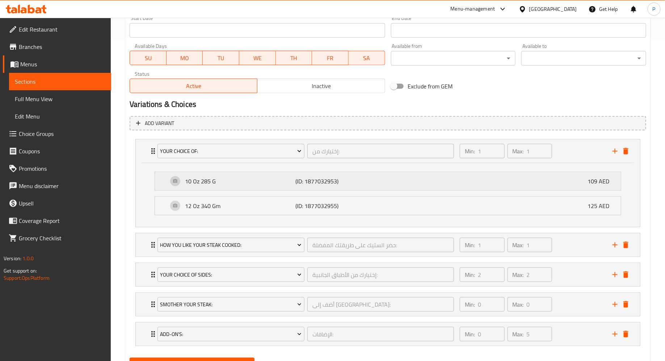
click at [320, 182] on p "(ID: 1877032953)" at bounding box center [333, 181] width 74 height 9
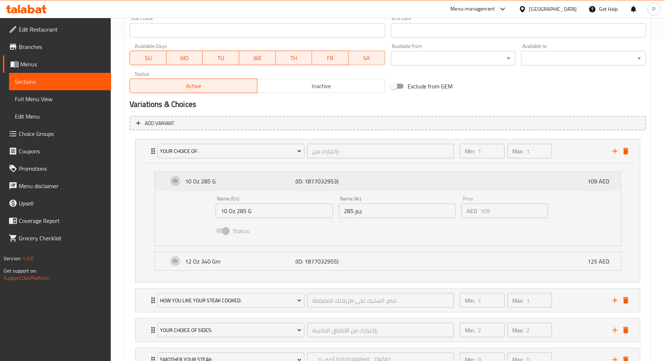
click at [320, 182] on p "(ID: 1877032953)" at bounding box center [333, 181] width 74 height 9
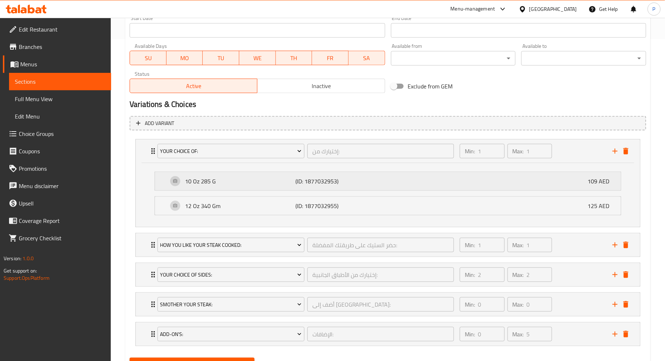
click at [320, 182] on p "(ID: 1877032953)" at bounding box center [333, 181] width 74 height 9
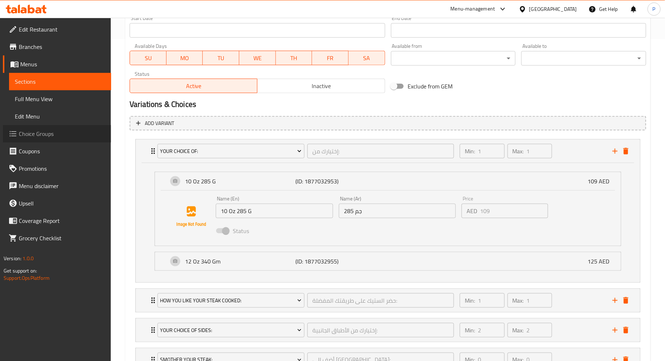
click at [64, 138] on link "Choice Groups" at bounding box center [57, 133] width 108 height 17
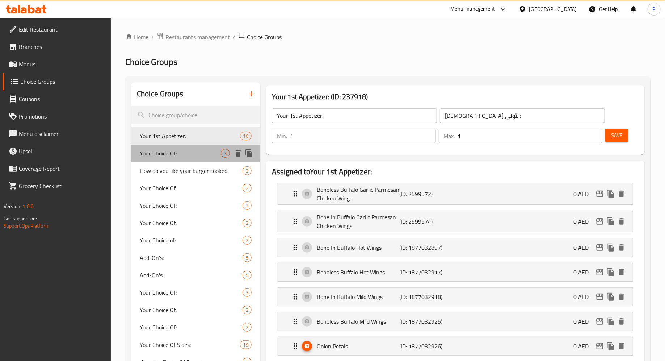
drag, startPoint x: 176, startPoint y: 155, endPoint x: 150, endPoint y: 156, distance: 26.5
click at [150, 156] on span "Your Choice Of:" at bounding box center [180, 153] width 81 height 9
type input "Your Choice Of:"
type input "إختيارك من:"
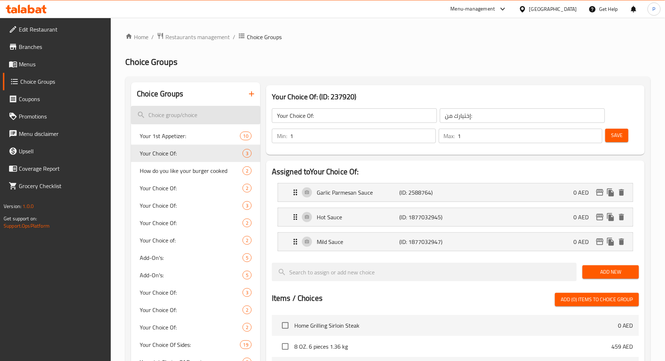
click at [192, 116] on input "search" at bounding box center [195, 115] width 129 height 18
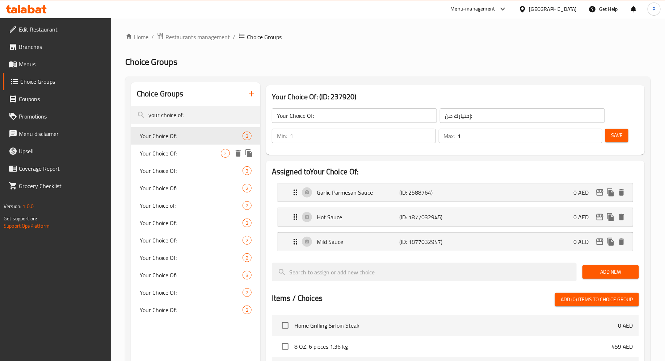
type input "your choice of:"
click at [206, 154] on span "Your Choice Of:" at bounding box center [180, 153] width 81 height 9
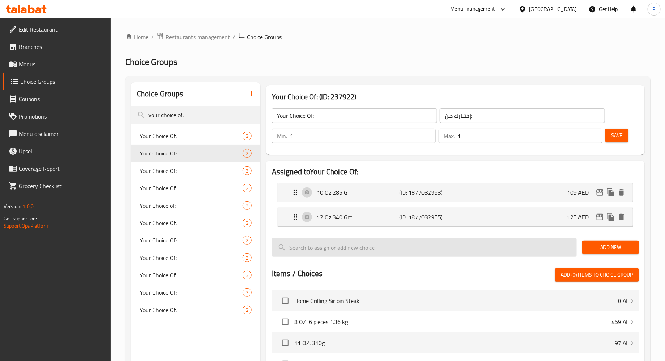
scroll to position [10, 0]
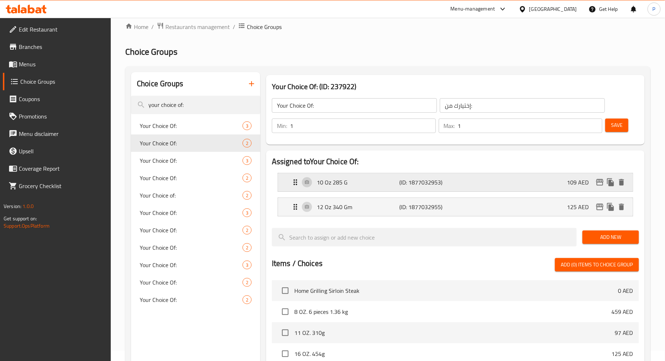
click at [479, 182] on div "10 Oz 285 G (ID: 1877032953) 109 AED" at bounding box center [457, 182] width 333 height 18
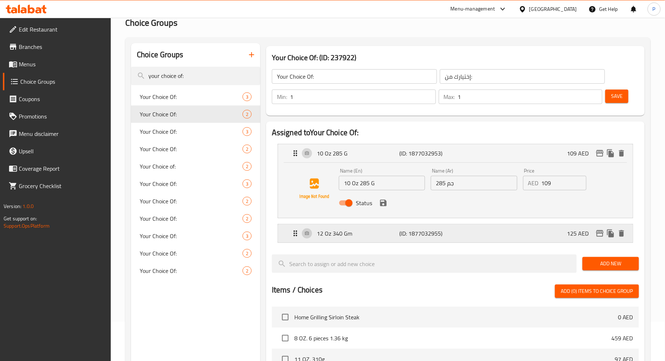
scroll to position [42, 0]
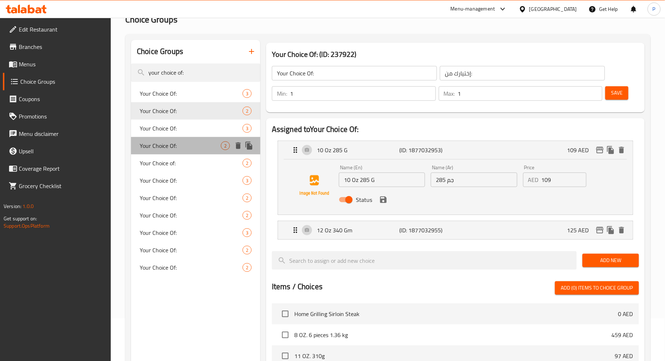
click at [203, 145] on span "Your Choice Of:" at bounding box center [180, 145] width 81 height 9
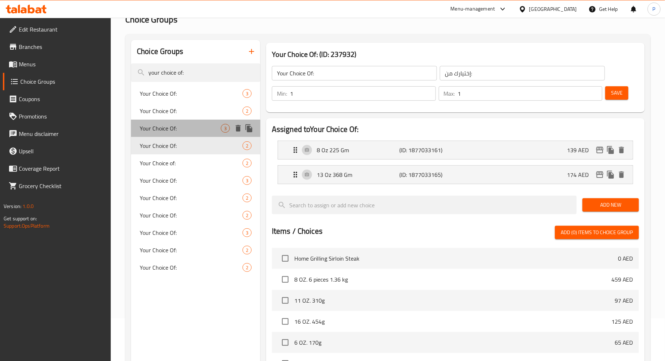
click at [195, 120] on div "Your Choice Of: 3" at bounding box center [195, 128] width 129 height 17
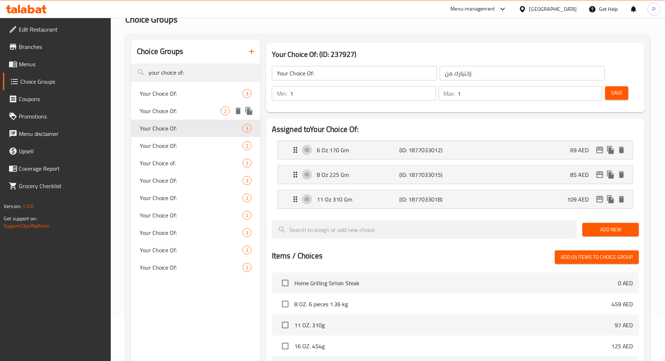
click at [196, 109] on span "Your Choice Of:" at bounding box center [180, 111] width 81 height 9
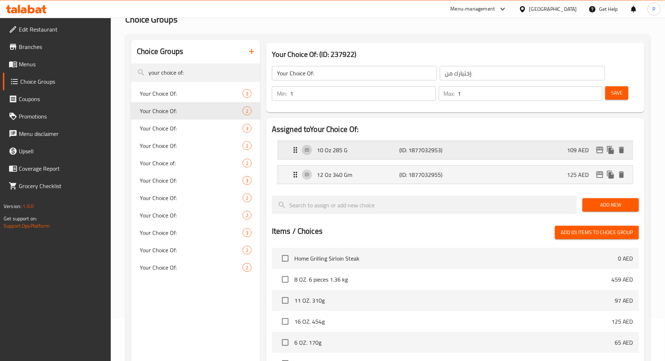
click at [337, 155] on div "10 Oz 285 G (ID: 1877032953) 109 AED" at bounding box center [457, 150] width 333 height 18
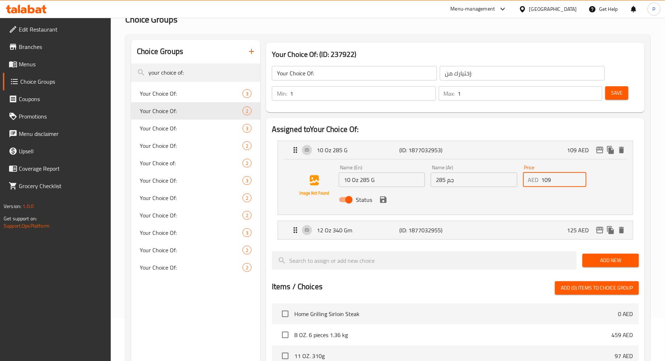
click at [560, 182] on input "109" at bounding box center [564, 179] width 45 height 14
click at [262, 143] on div "Your Choice Of: (ID: 237922) Your Choice Of: ​ إختيارك من: ​ Min: 1 ​ Max: 1 ​ …" at bounding box center [454, 308] width 388 height 536
click at [265, 127] on div "Assigned to Your Choice Of: 10 Oz 285 G (ID: 1877032953) 109 AED Name (En) 10 O…" at bounding box center [455, 320] width 385 height 410
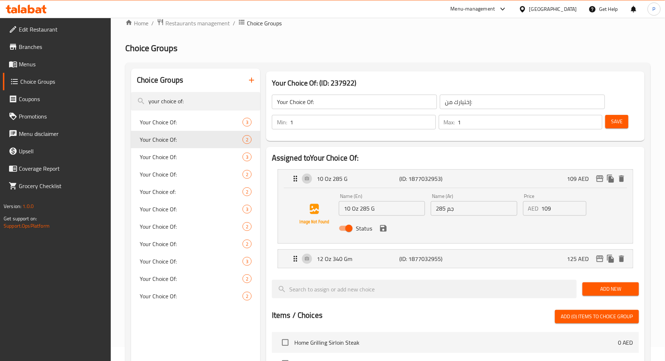
scroll to position [0, 0]
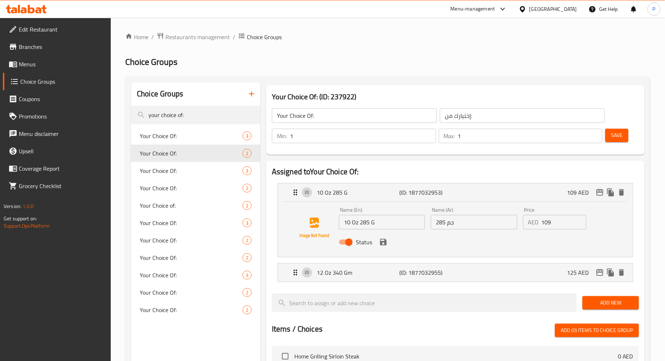
click at [265, 128] on div "Your Choice Of: (ID: 237922) Your Choice Of: ​ إختيارك من: ​ Min: 1 ​ Max: 1 ​ …" at bounding box center [455, 119] width 385 height 75
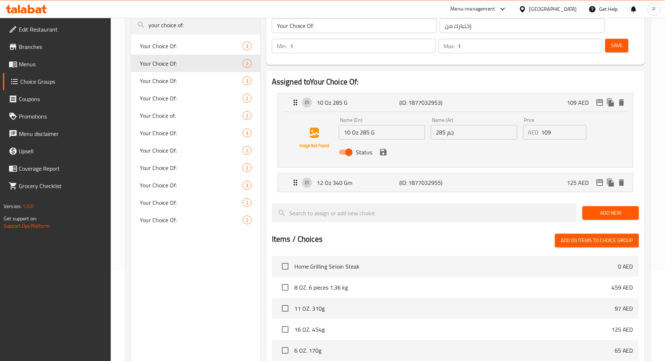
scroll to position [91, 0]
click at [265, 128] on div "Assigned to Your Choice Of: 10 Oz 285 G (ID: 1877032953) 109 AED Name (En) 10 O…" at bounding box center [455, 272] width 385 height 410
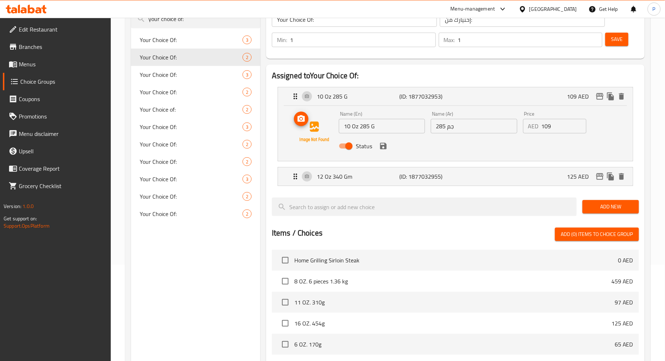
scroll to position [0, 0]
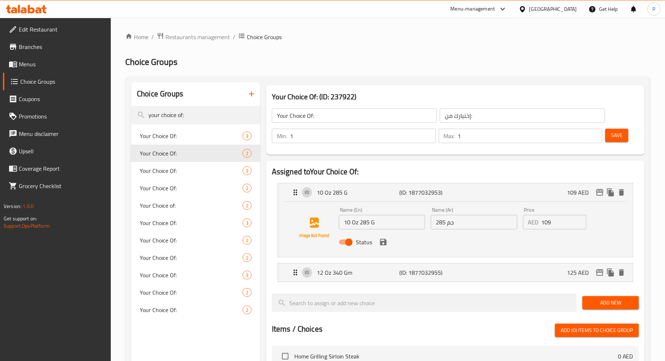
click at [276, 62] on h2 "Choice Groups" at bounding box center [388, 62] width 526 height 12
click at [265, 79] on div "Choice Groups your choice of: Your Choice Of: 3 Your Choice Of: 2 Your Choice O…" at bounding box center [388, 350] width 526 height 548
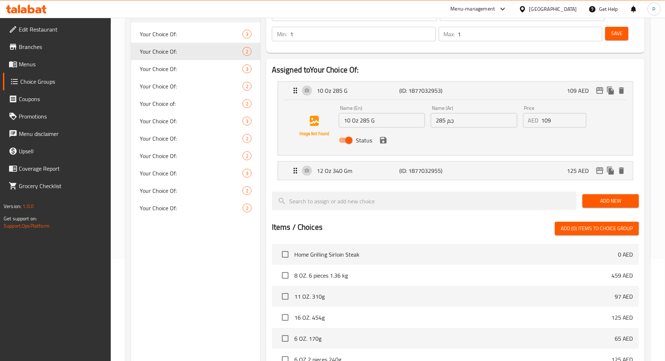
scroll to position [100, 0]
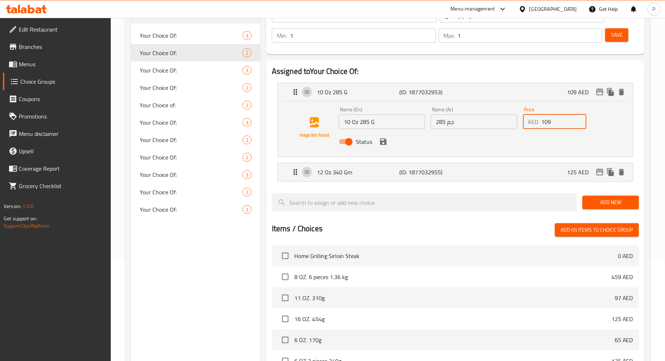
click at [558, 123] on input "109" at bounding box center [564, 121] width 45 height 14
